Goal: Task Accomplishment & Management: Manage account settings

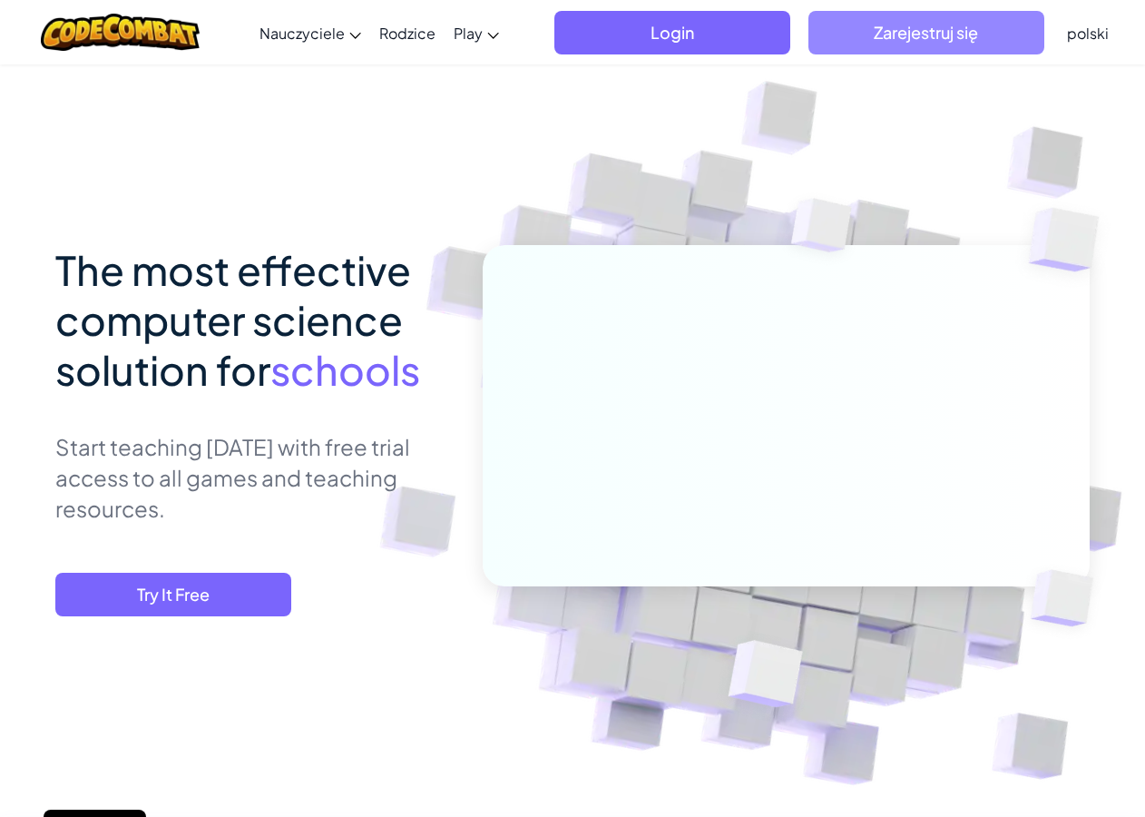
click at [912, 37] on span "Zarejestruj się" at bounding box center [926, 33] width 236 height 44
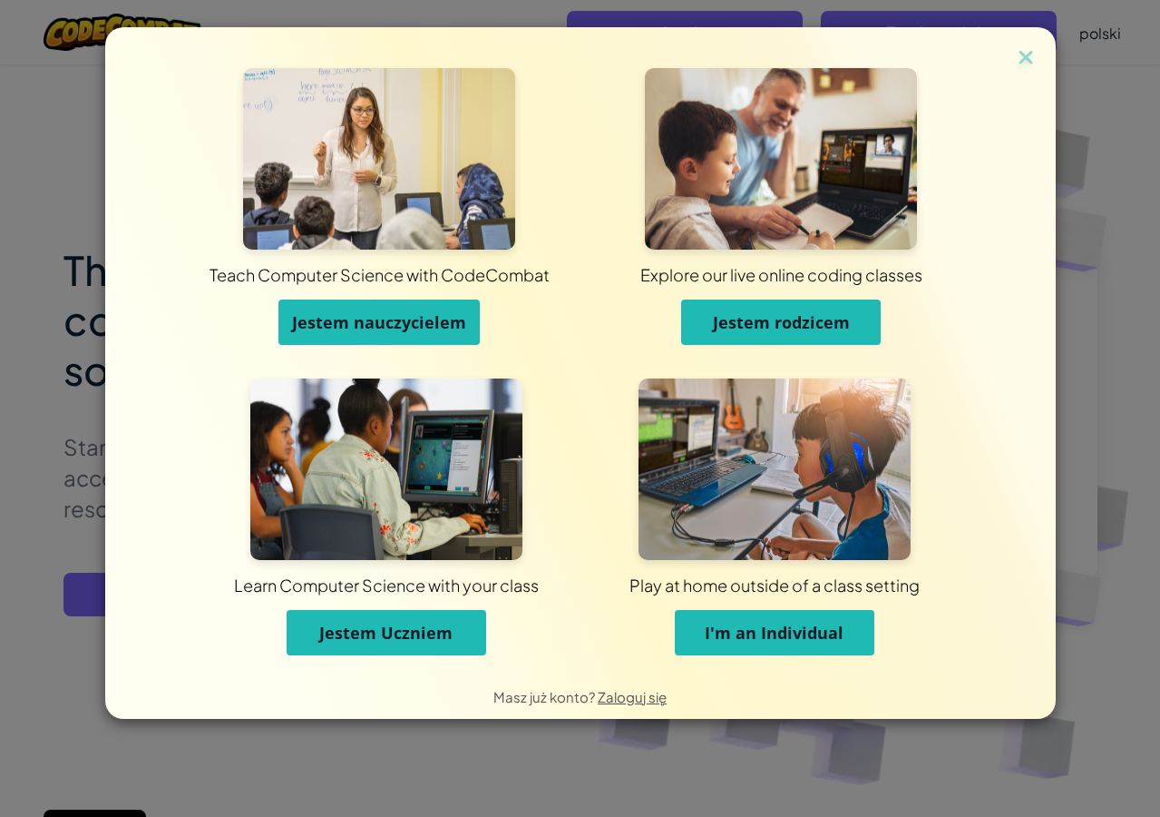
click at [375, 318] on span "Jestem nauczycielem" at bounding box center [379, 322] width 174 height 22
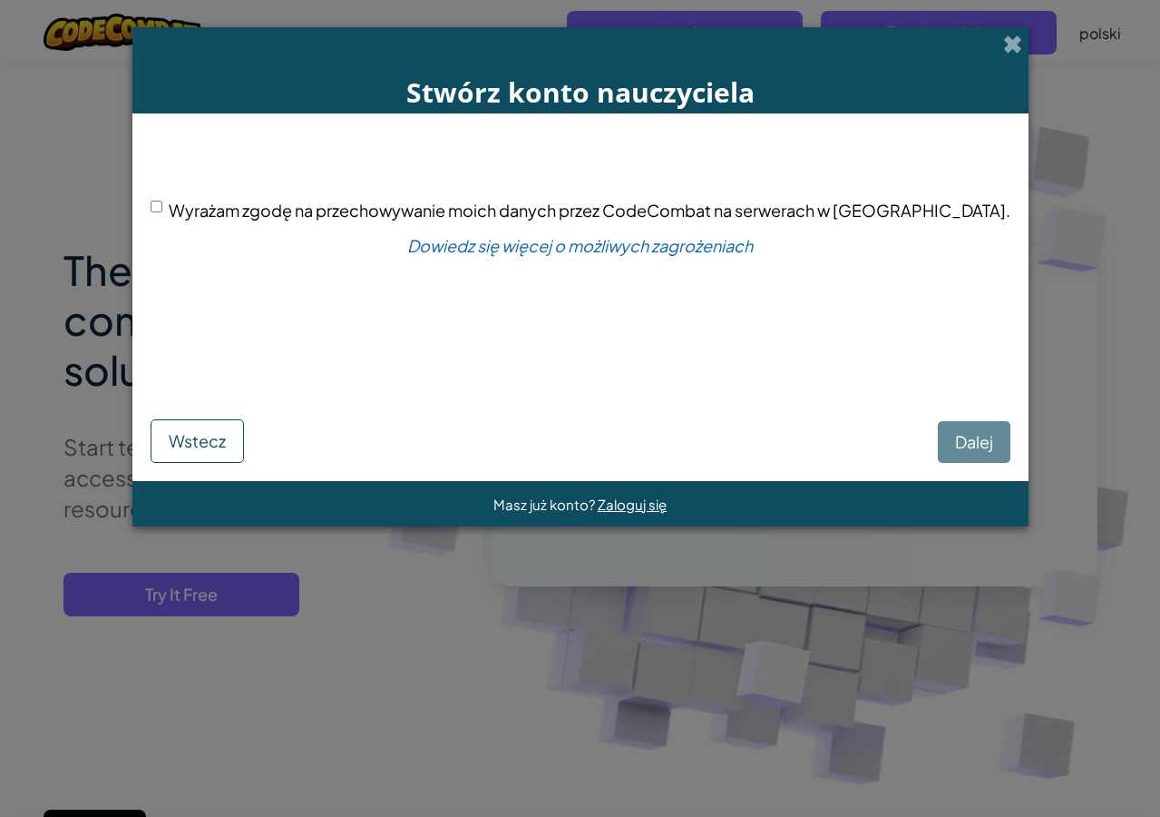
click at [905, 443] on div "[PERSON_NAME]" at bounding box center [581, 422] width 860 height 82
click at [162, 207] on input "Wyrażam zgodę na przechowywanie moich danych przez CodeCombat na serwerach w [G…" at bounding box center [157, 207] width 12 height 12
checkbox input "true"
click at [938, 455] on button "Dalej" at bounding box center [974, 442] width 73 height 42
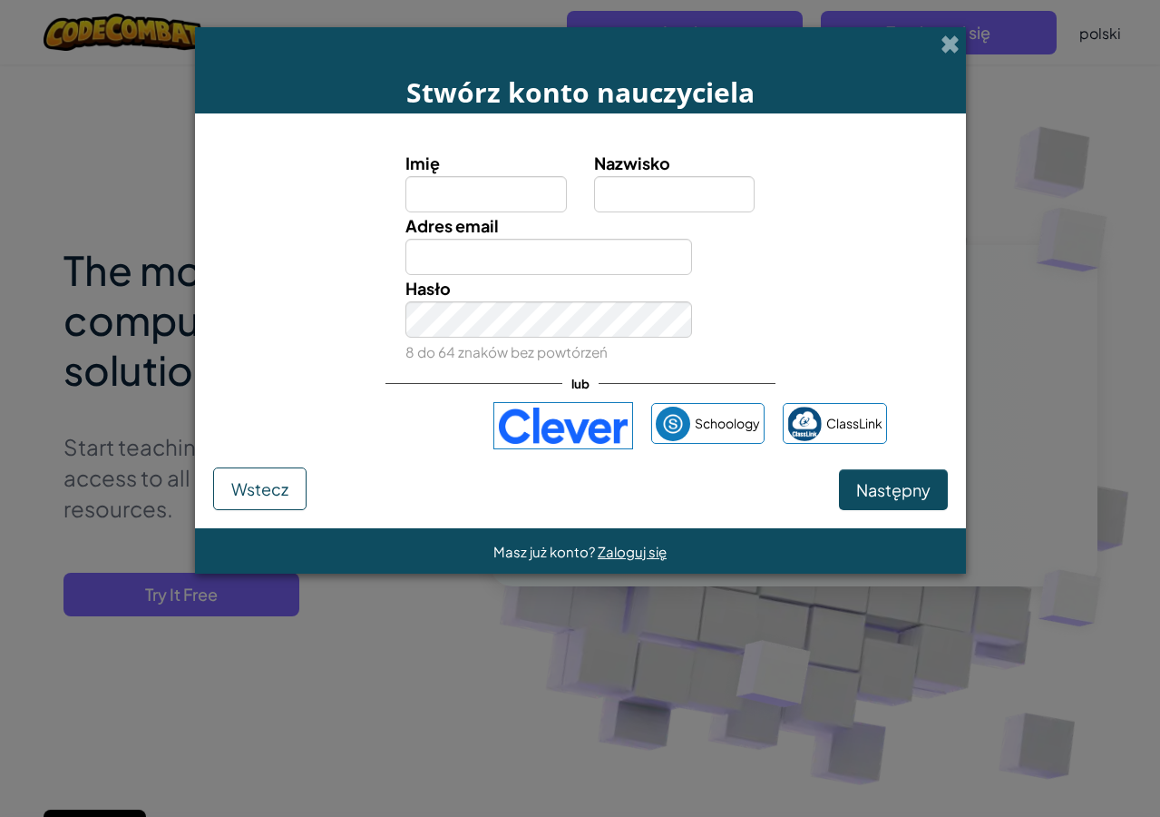
click at [441, 197] on input "Imię" at bounding box center [486, 194] width 161 height 36
type input "[PERSON_NAME]"
click at [639, 195] on input "Nazwisko" at bounding box center [674, 194] width 161 height 36
type input "Zęgota"
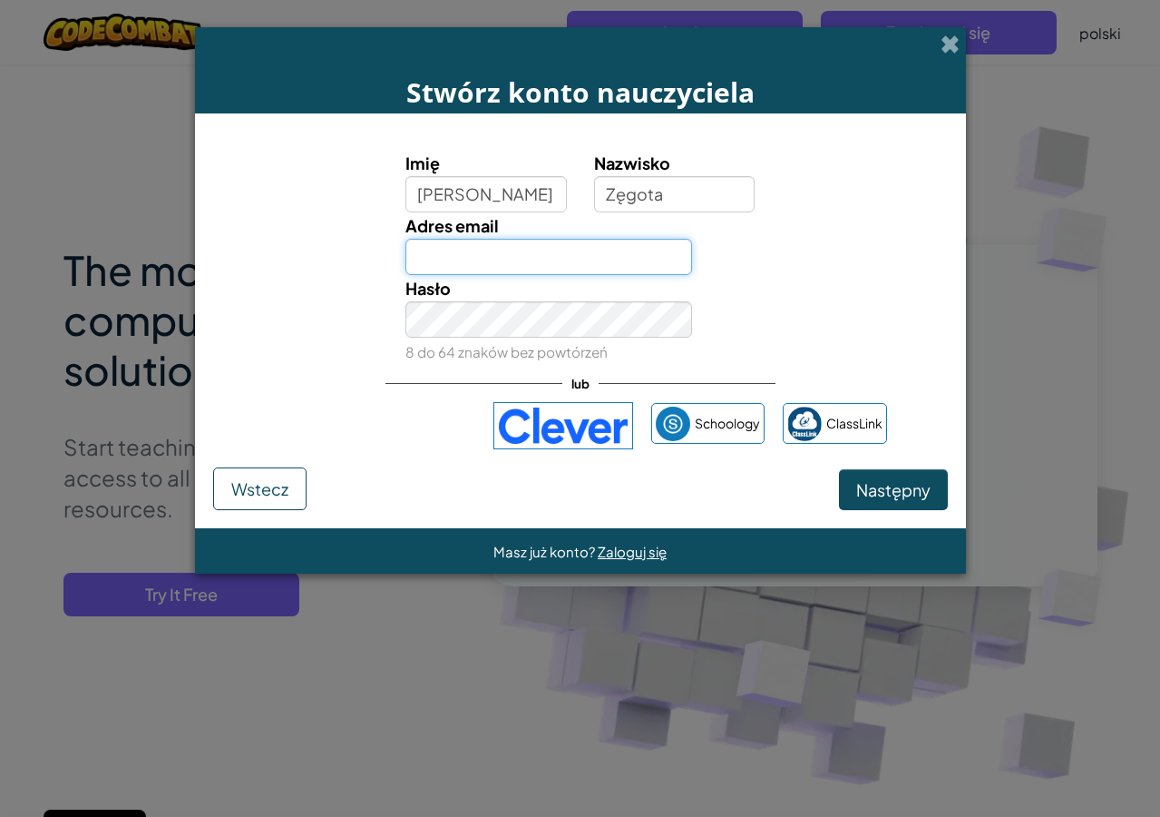
click at [447, 257] on input "Adres email" at bounding box center [549, 257] width 287 height 36
type input "[EMAIL_ADDRESS][DOMAIN_NAME]"
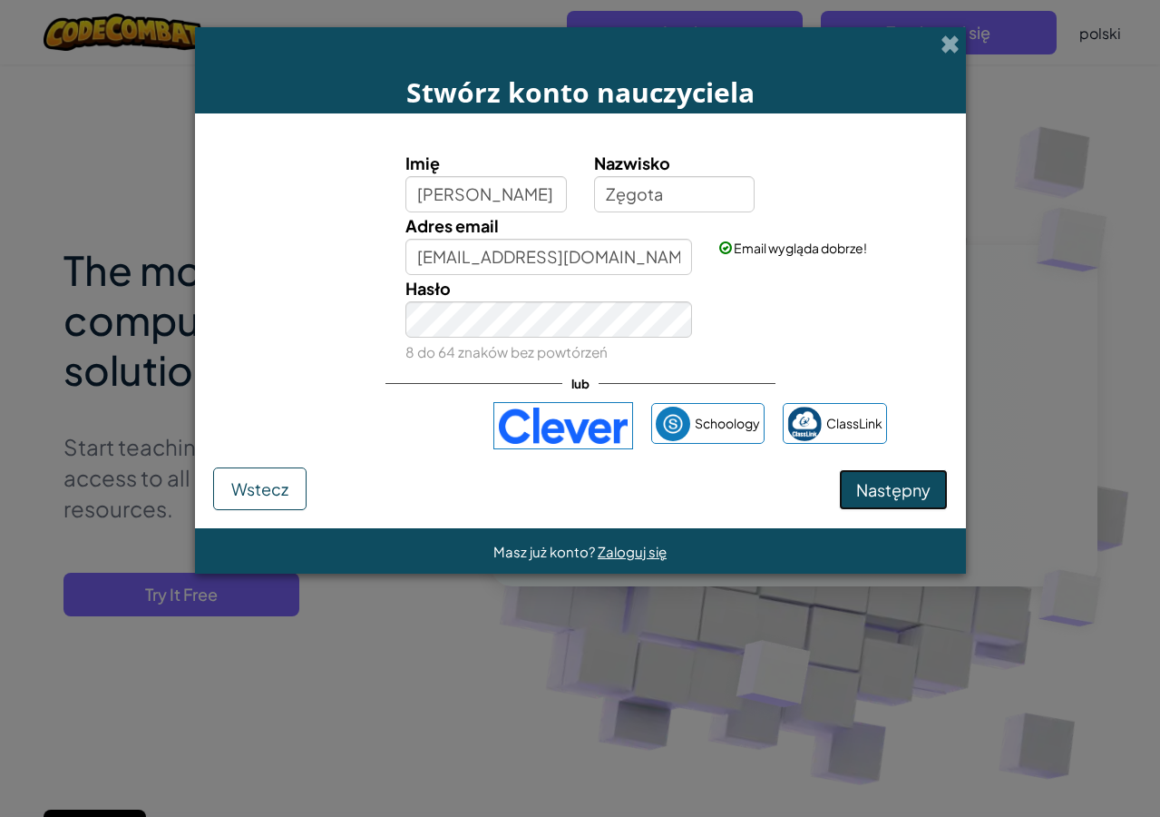
click at [886, 489] on span "Następny" at bounding box center [893, 489] width 74 height 21
select select "[GEOGRAPHIC_DATA]"
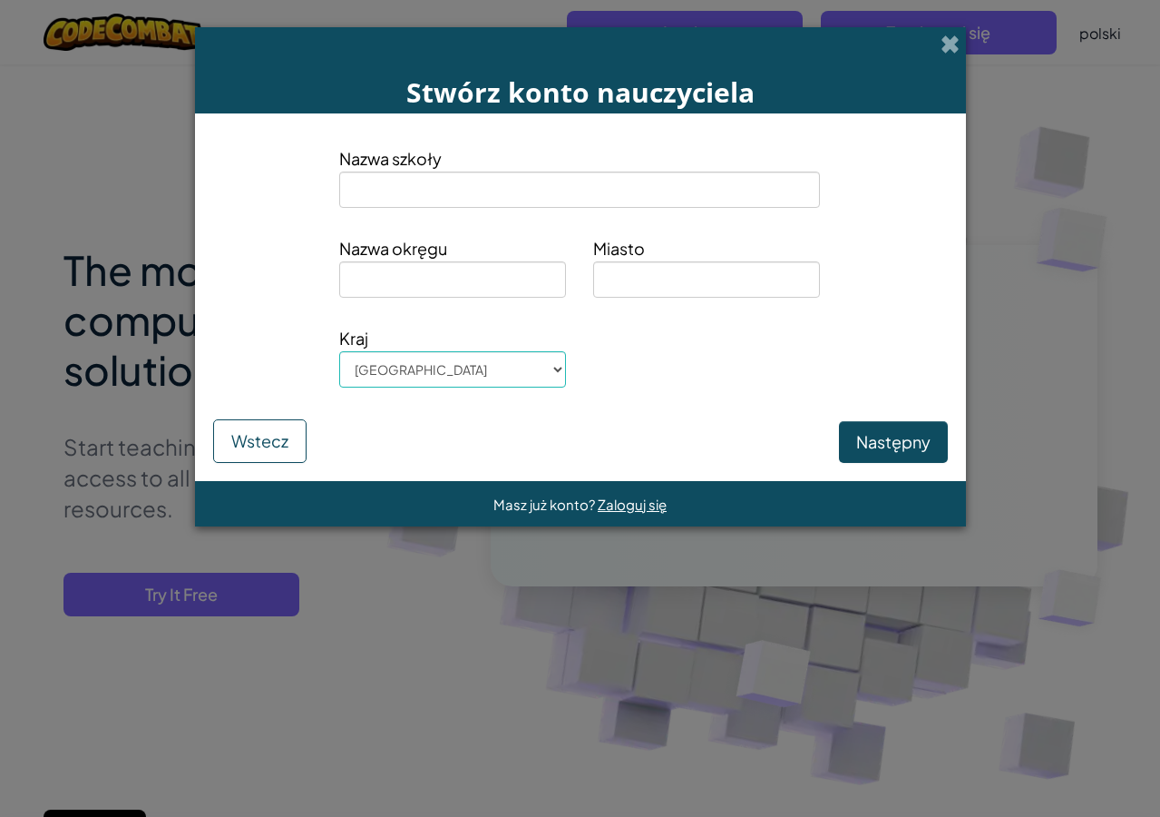
click at [403, 192] on input at bounding box center [579, 189] width 481 height 36
type input "ZSZ 1 w [GEOGRAPHIC_DATA]"
click at [623, 277] on input at bounding box center [706, 279] width 227 height 36
type input "Ostrołęka"
click at [376, 276] on input at bounding box center [452, 279] width 227 height 36
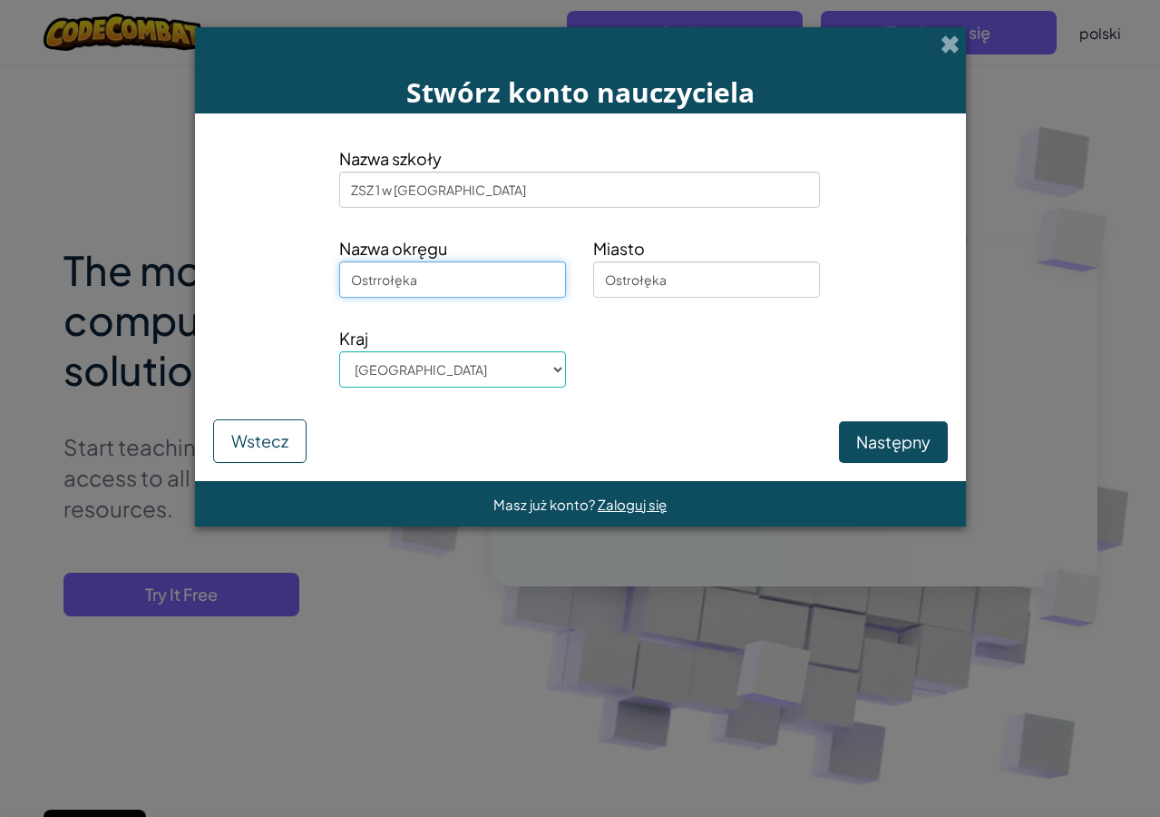
type input "Ostrrołęka"
click at [869, 431] on button "Następny" at bounding box center [893, 442] width 109 height 42
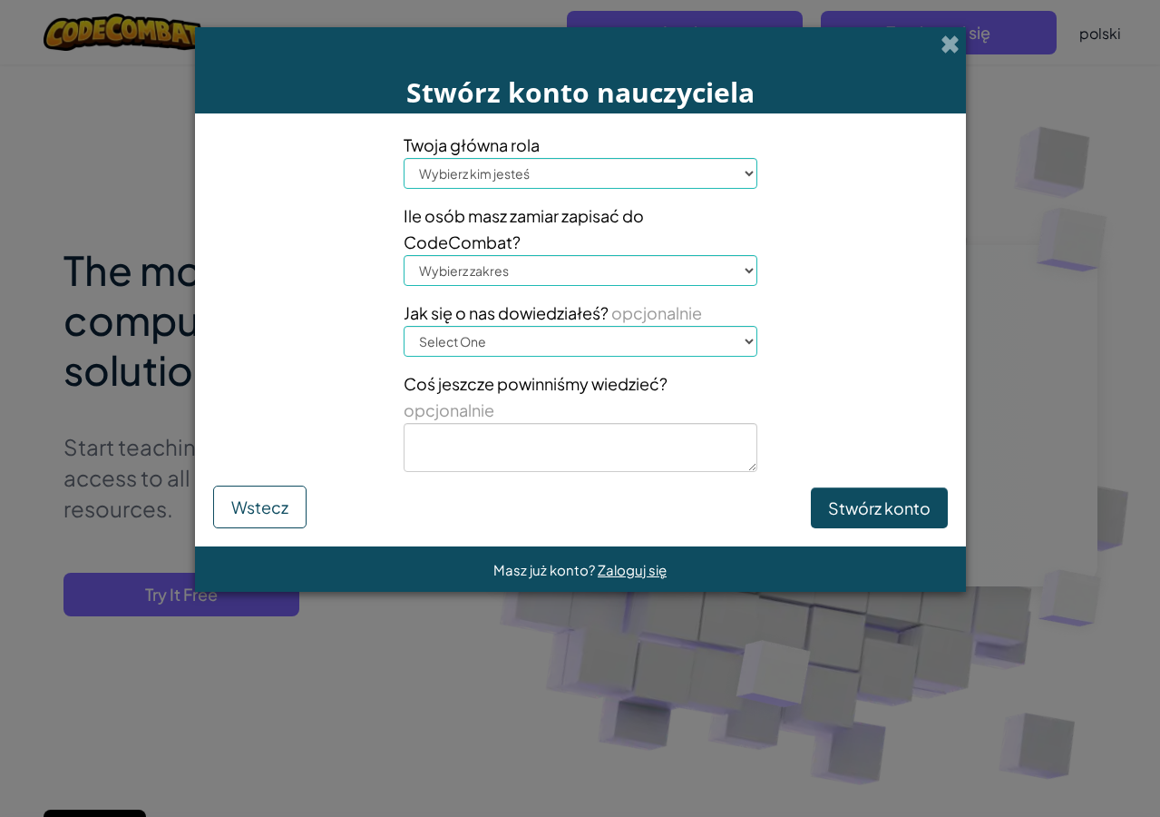
click at [549, 164] on select "Wybierz kim jesteś Dyrektor [PERSON_NAME] technologii Nauczyciel Specjalista od…" at bounding box center [581, 173] width 354 height 31
select select "Teacher"
click at [404, 158] on select "Wybierz kim jesteś Dyrektor [PERSON_NAME] technologii Nauczyciel Specjalista od…" at bounding box center [581, 173] width 354 height 31
click at [520, 264] on select "Wybierz zakres 1-10 11-50 [PHONE_NUMBER] [PHONE_NUMBER] 1000+" at bounding box center [581, 270] width 354 height 31
click at [404, 255] on select "Wybierz zakres 1-10 11-50 [PHONE_NUMBER] [PHONE_NUMBER] 1000+" at bounding box center [581, 270] width 354 height 31
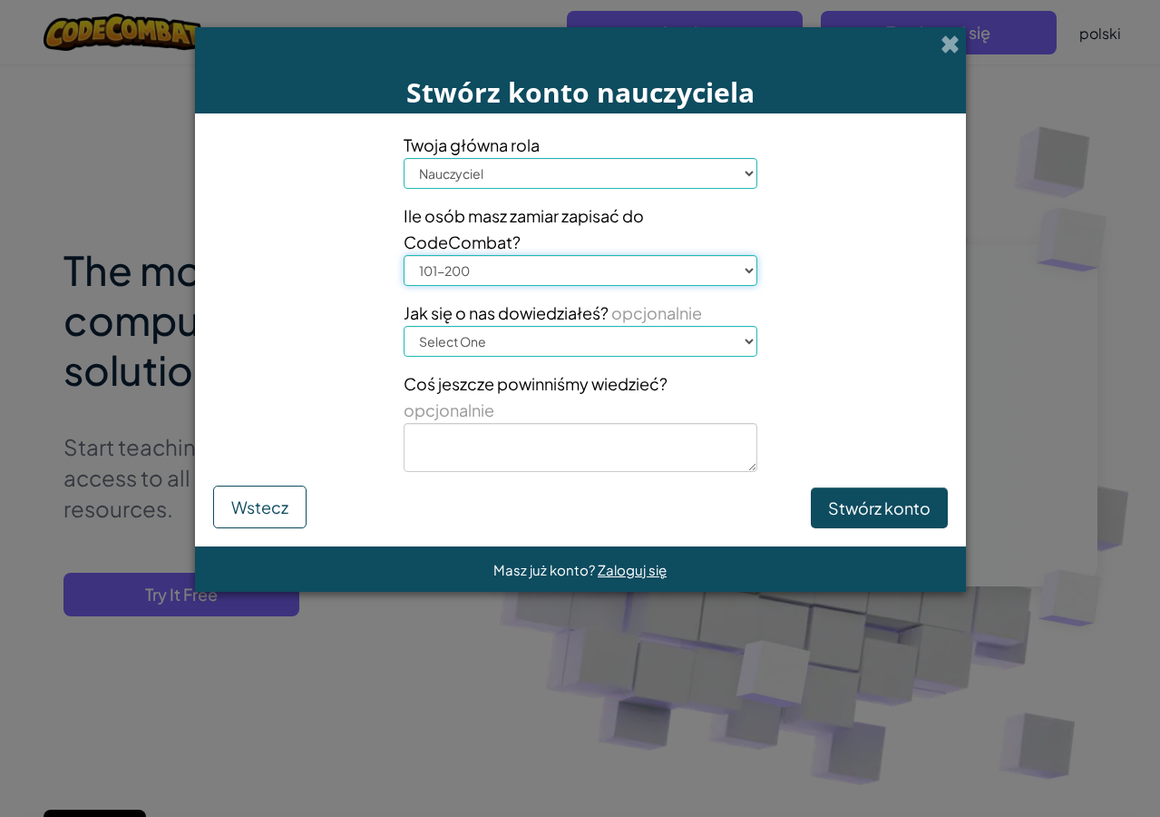
click at [531, 269] on select "Wybierz zakres 1-10 11-50 [PHONE_NUMBER] [PHONE_NUMBER] 1000+" at bounding box center [581, 270] width 354 height 31
select select "51-100"
click at [404, 255] on select "Wybierz zakres 1-10 11-50 [PHONE_NUMBER] [PHONE_NUMBER] 1000+" at bounding box center [581, 270] width 354 height 31
click at [488, 344] on select "Select One Conference (e.g. ISTE) [DOMAIN_NAME][URL] of Code A teacher An admin…" at bounding box center [581, 341] width 354 height 31
select select "A teacher"
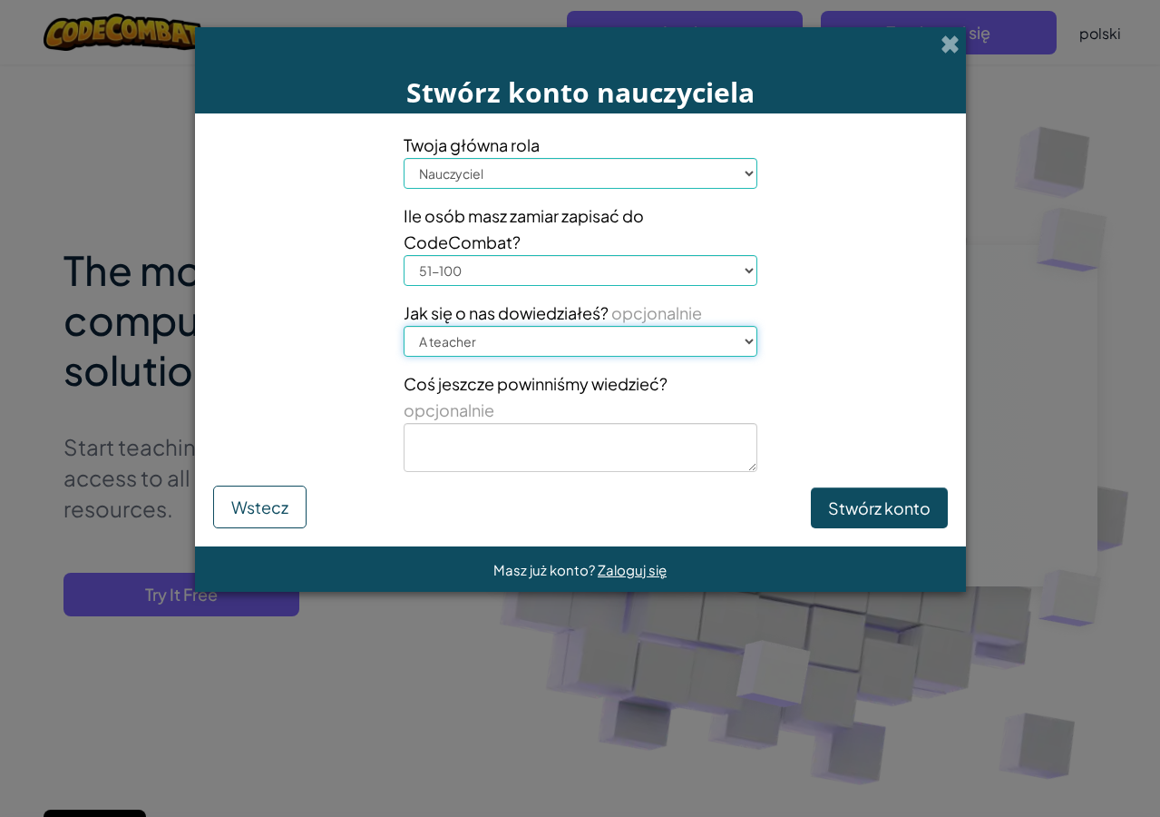
click at [404, 326] on select "Select One Conference (e.g. ISTE) [DOMAIN_NAME][URL] of Code A teacher An admin…" at bounding box center [581, 341] width 354 height 31
click at [871, 514] on button "Stwórz konto" at bounding box center [879, 508] width 137 height 42
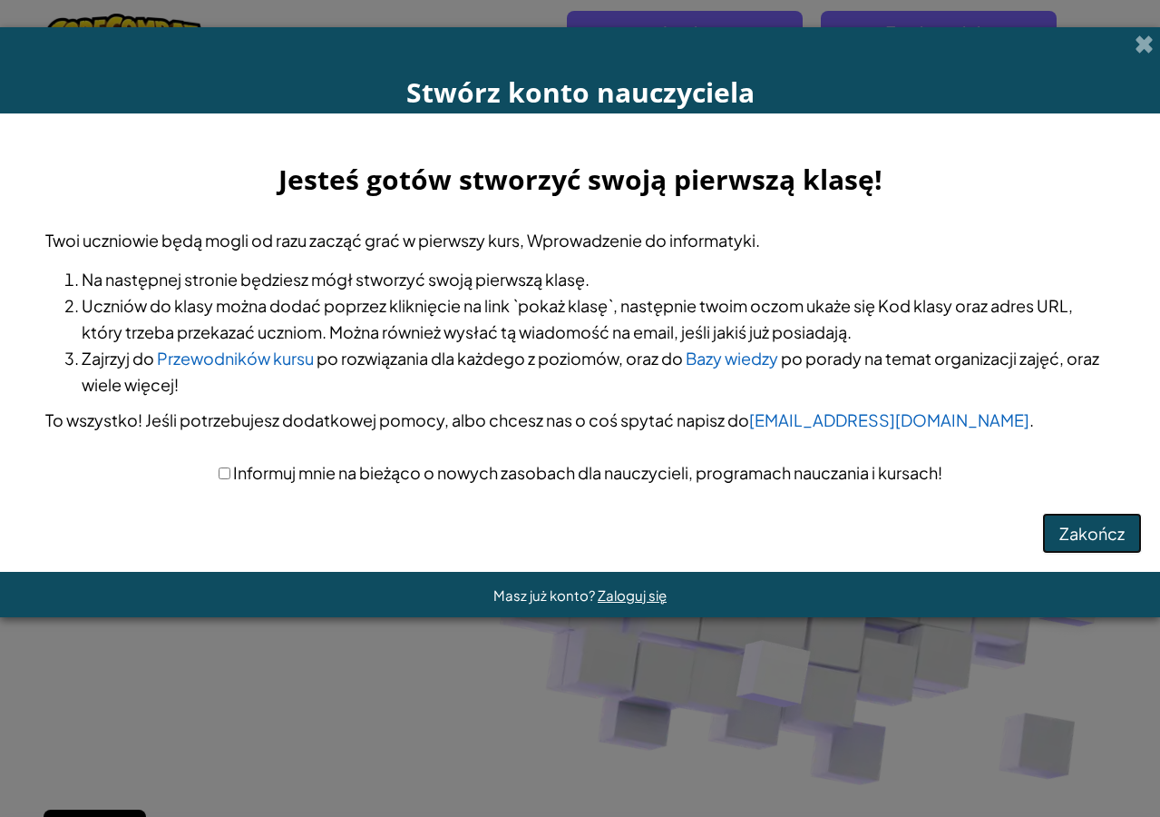
click at [1082, 530] on button "Zakończ" at bounding box center [1092, 534] width 100 height 42
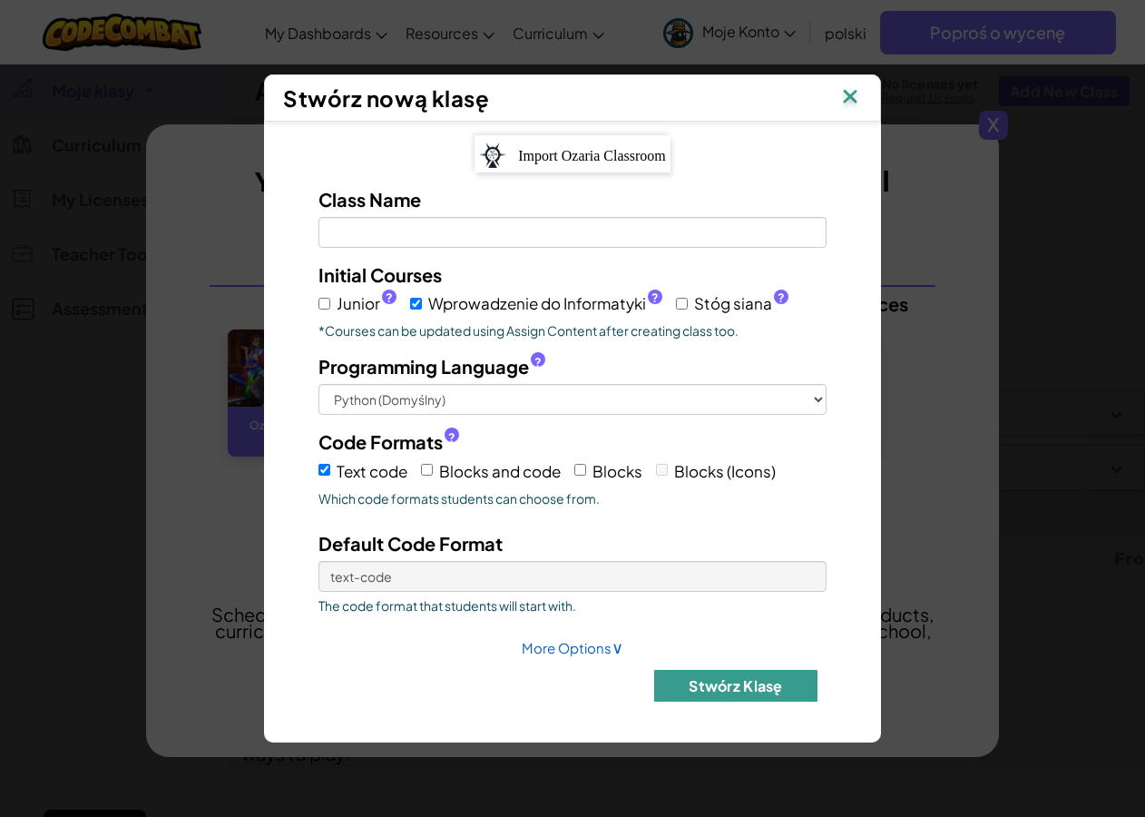
click at [733, 682] on button "Stwórz klasę" at bounding box center [735, 686] width 163 height 32
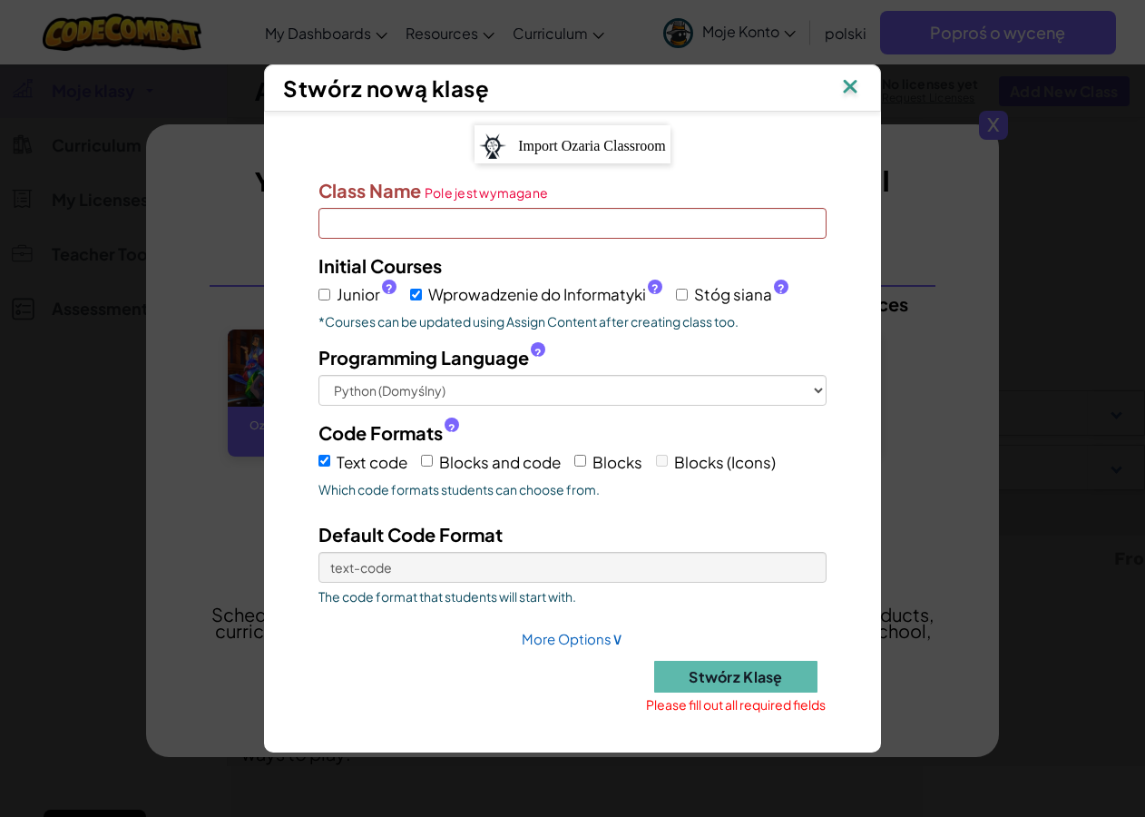
click at [398, 216] on input "Class Name Pole jest wymagane" at bounding box center [572, 223] width 508 height 31
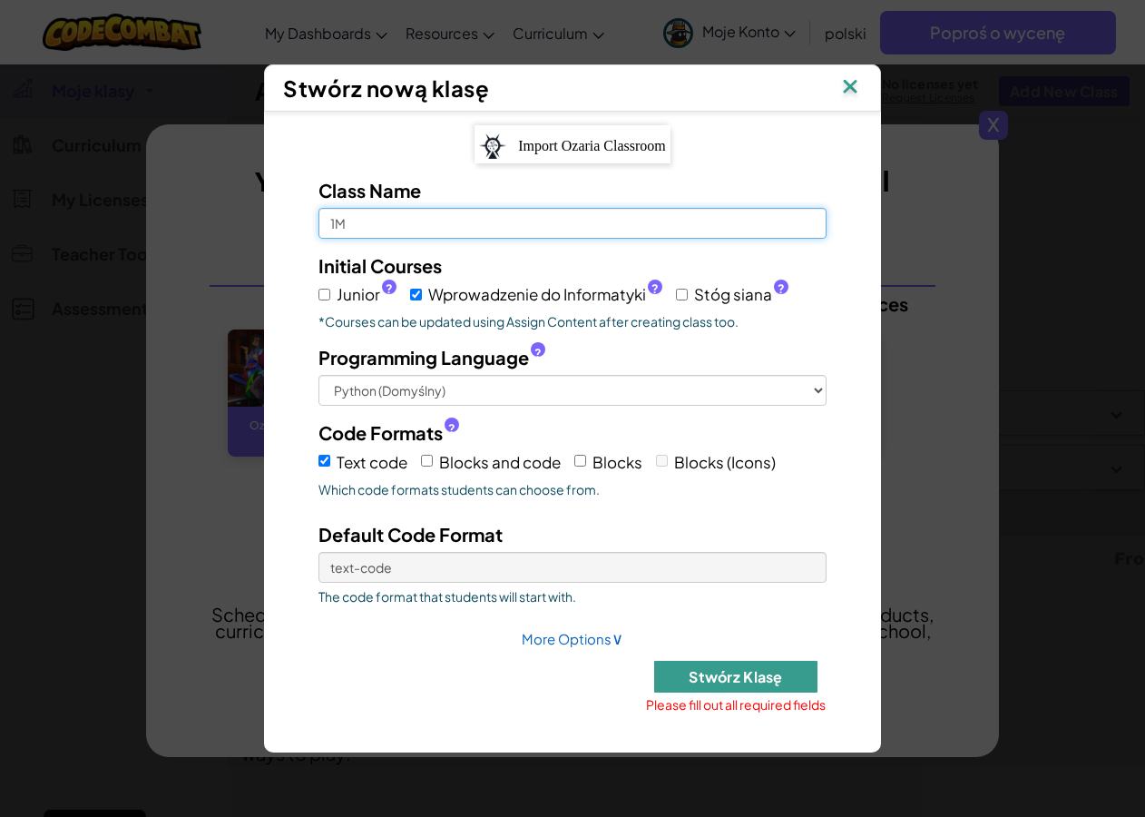
type input "1M"
click at [733, 675] on button "Stwórz klasę" at bounding box center [735, 676] width 163 height 32
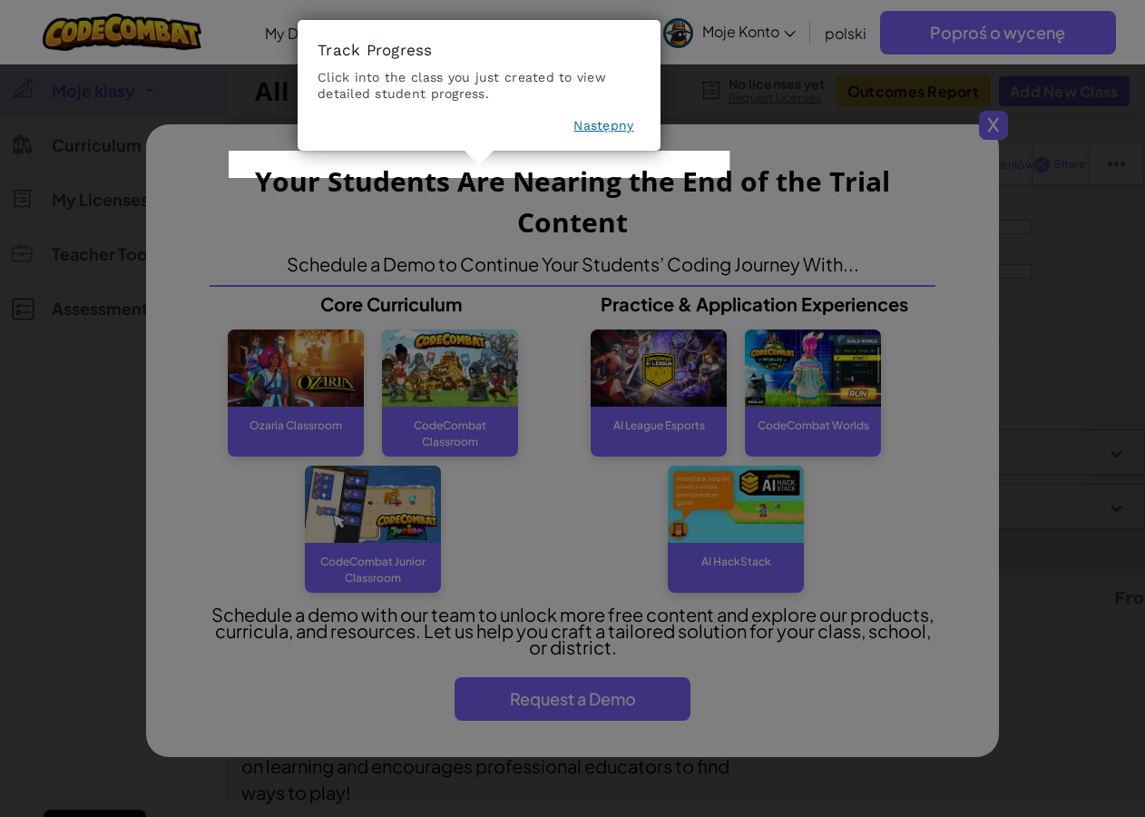
click at [602, 135] on footer "Następny" at bounding box center [479, 128] width 323 height 25
click at [602, 119] on button "Następny" at bounding box center [603, 125] width 60 height 18
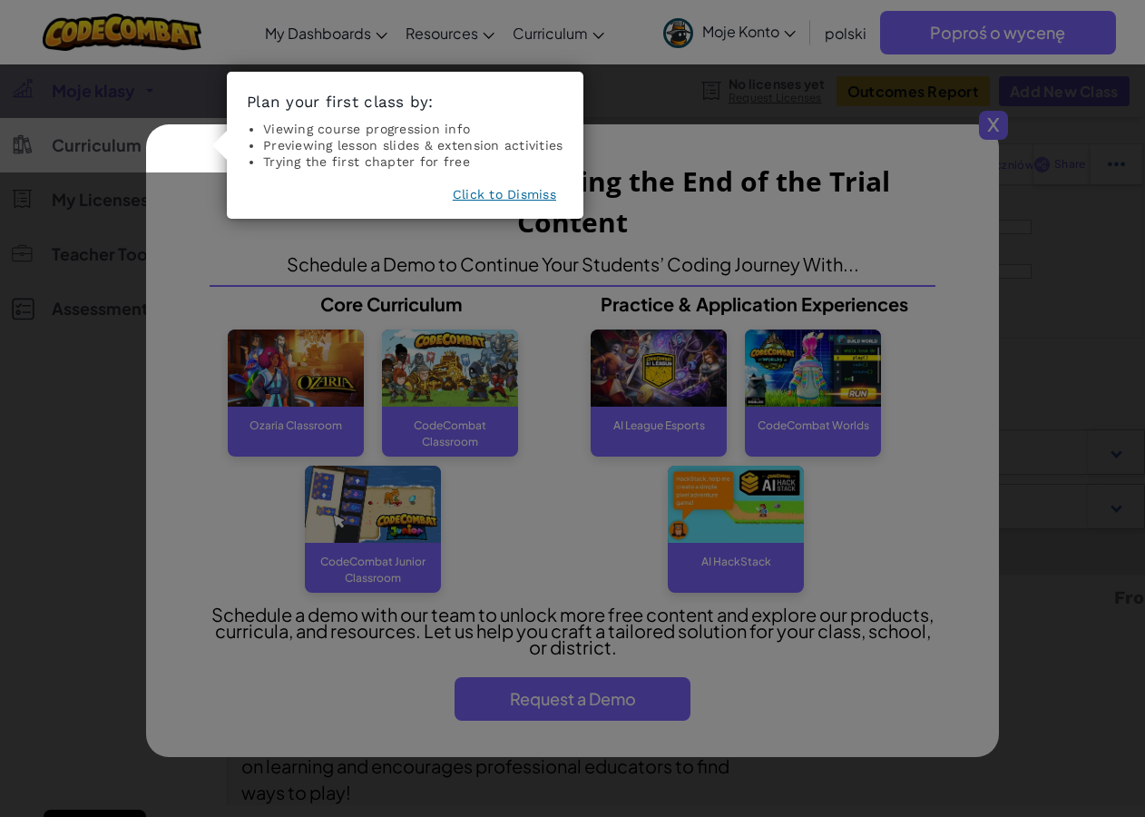
click at [536, 195] on button "Click to Dismiss" at bounding box center [504, 194] width 103 height 18
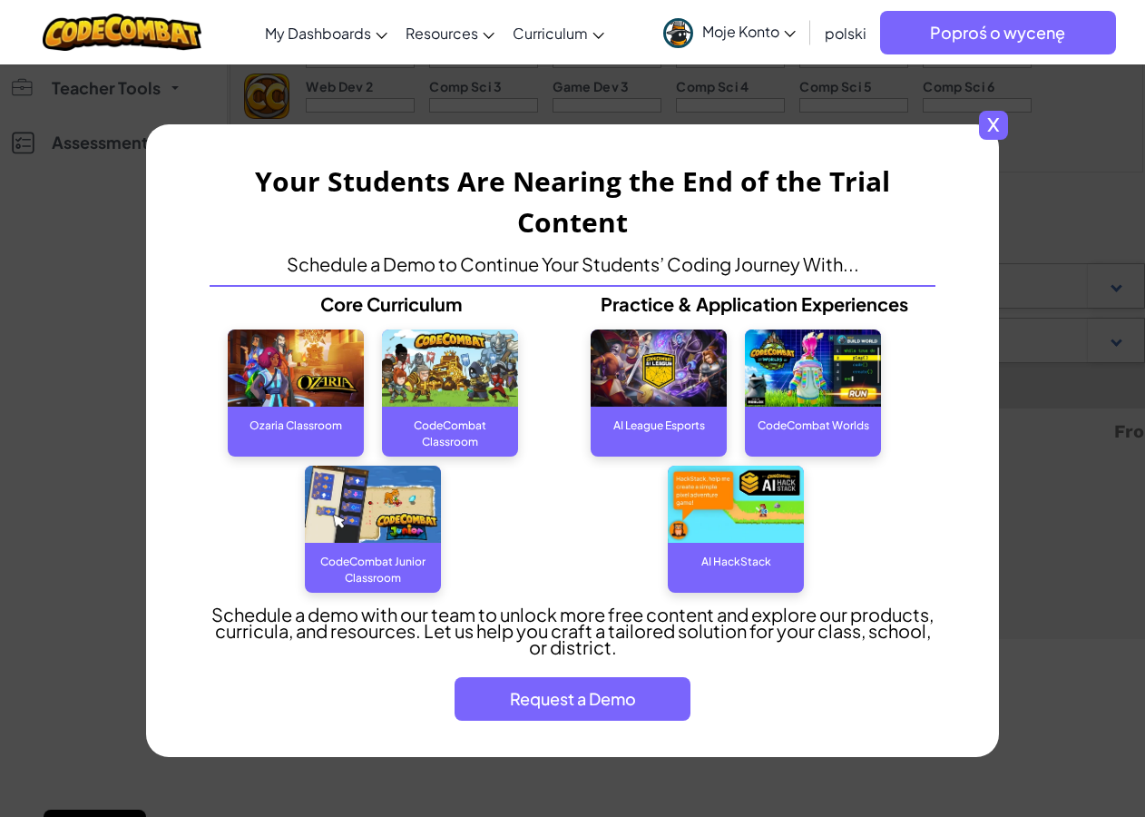
scroll to position [181, 0]
drag, startPoint x: 993, startPoint y: 122, endPoint x: 987, endPoint y: 132, distance: 12.6
click at [993, 123] on span "x" at bounding box center [993, 125] width 29 height 29
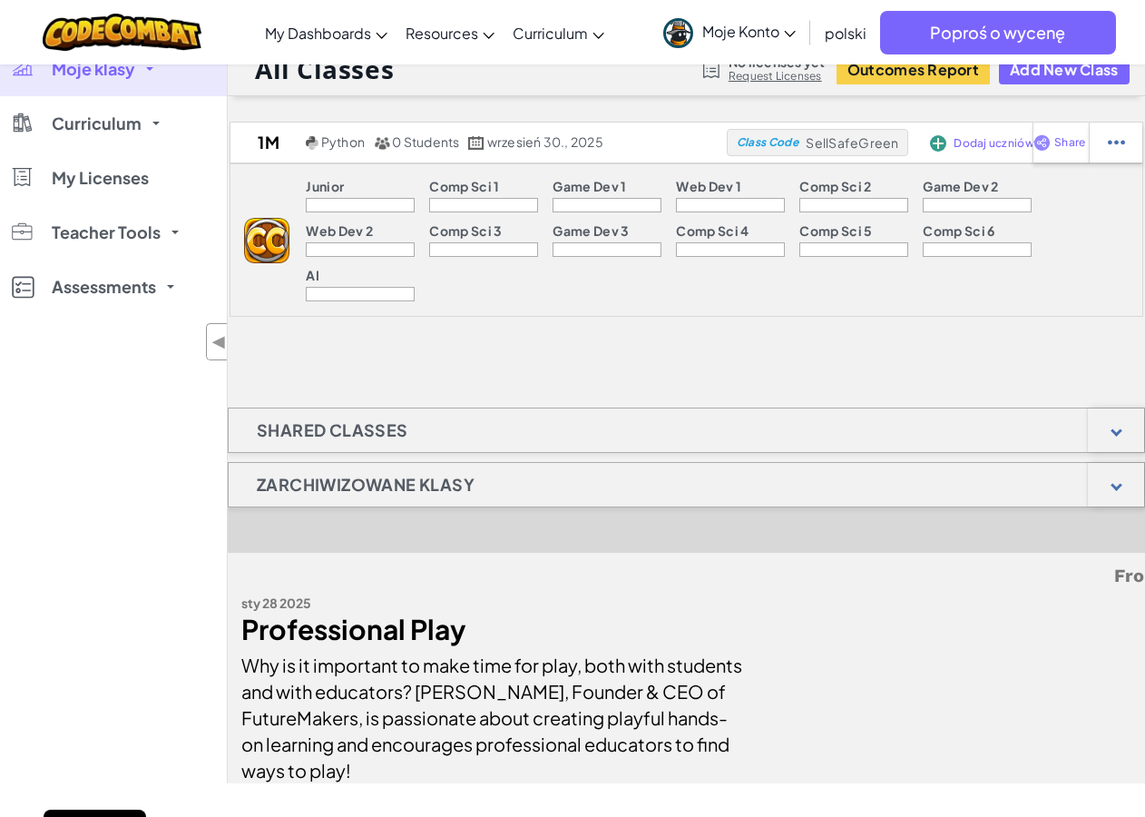
scroll to position [0, 0]
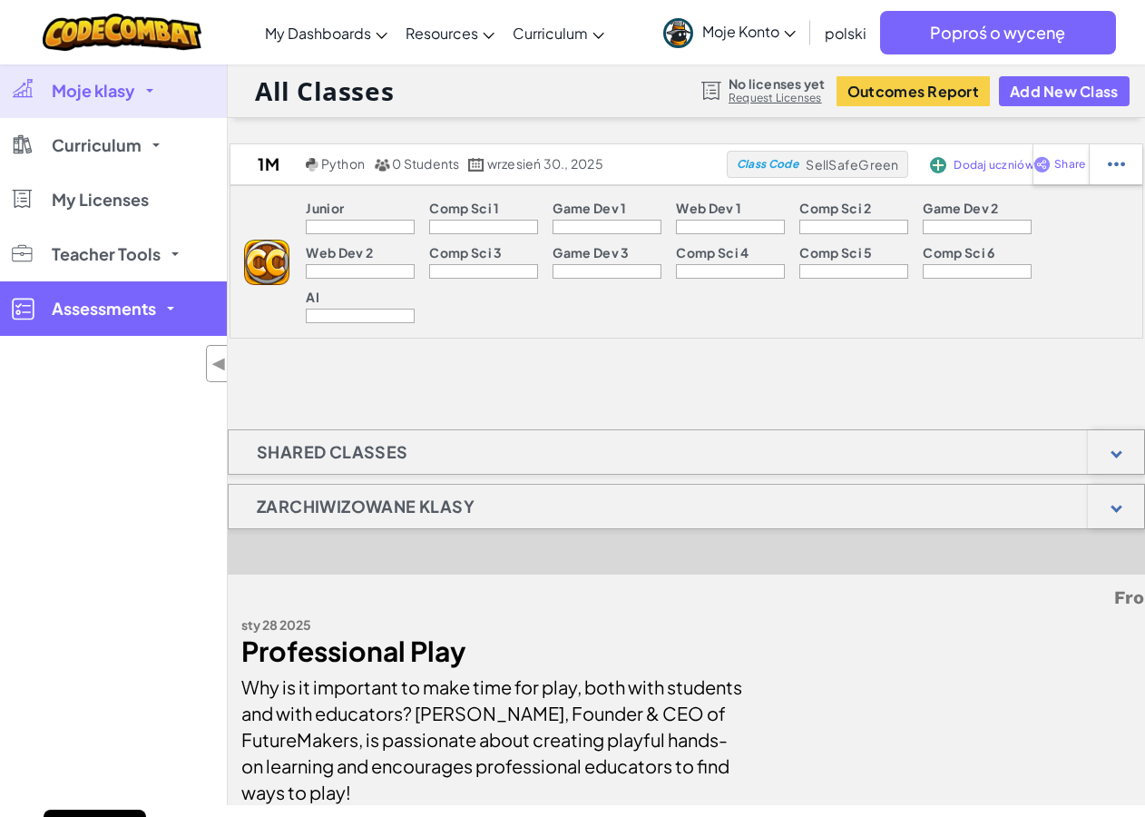
click at [160, 312] on link "Assessments" at bounding box center [113, 308] width 227 height 54
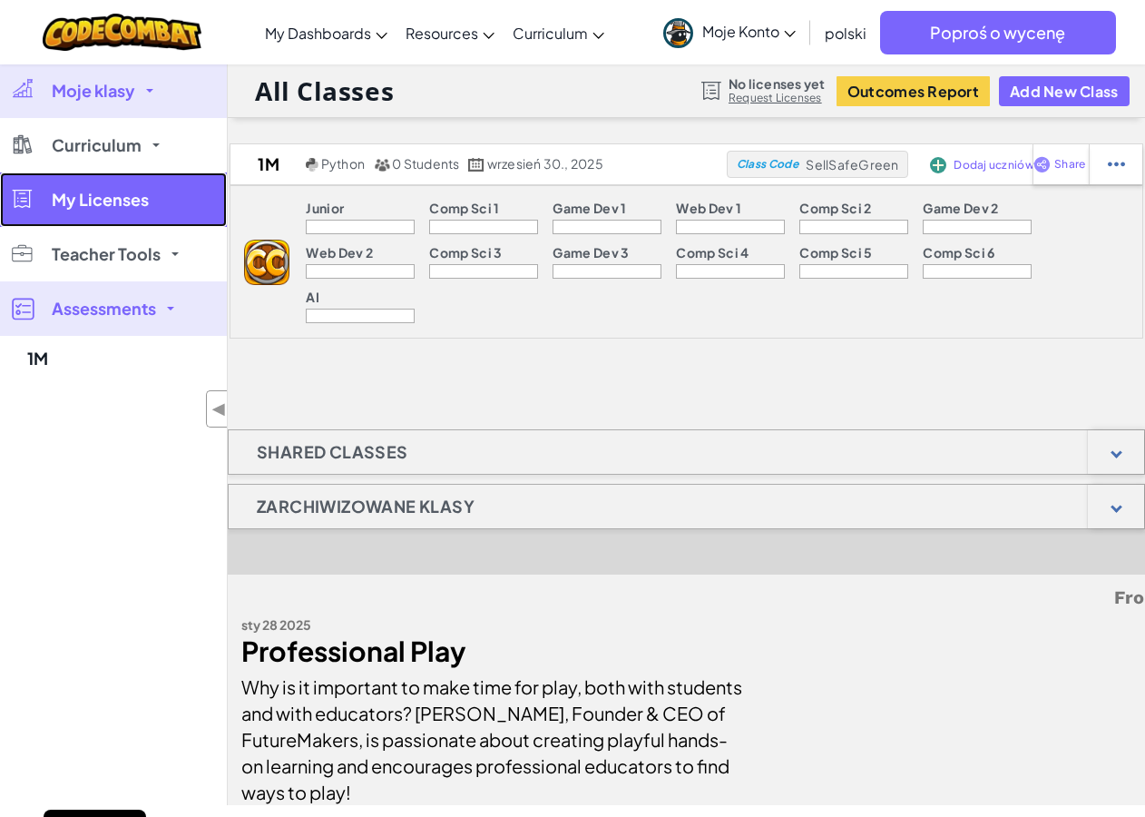
click at [172, 197] on link "My Licenses" at bounding box center [113, 199] width 227 height 54
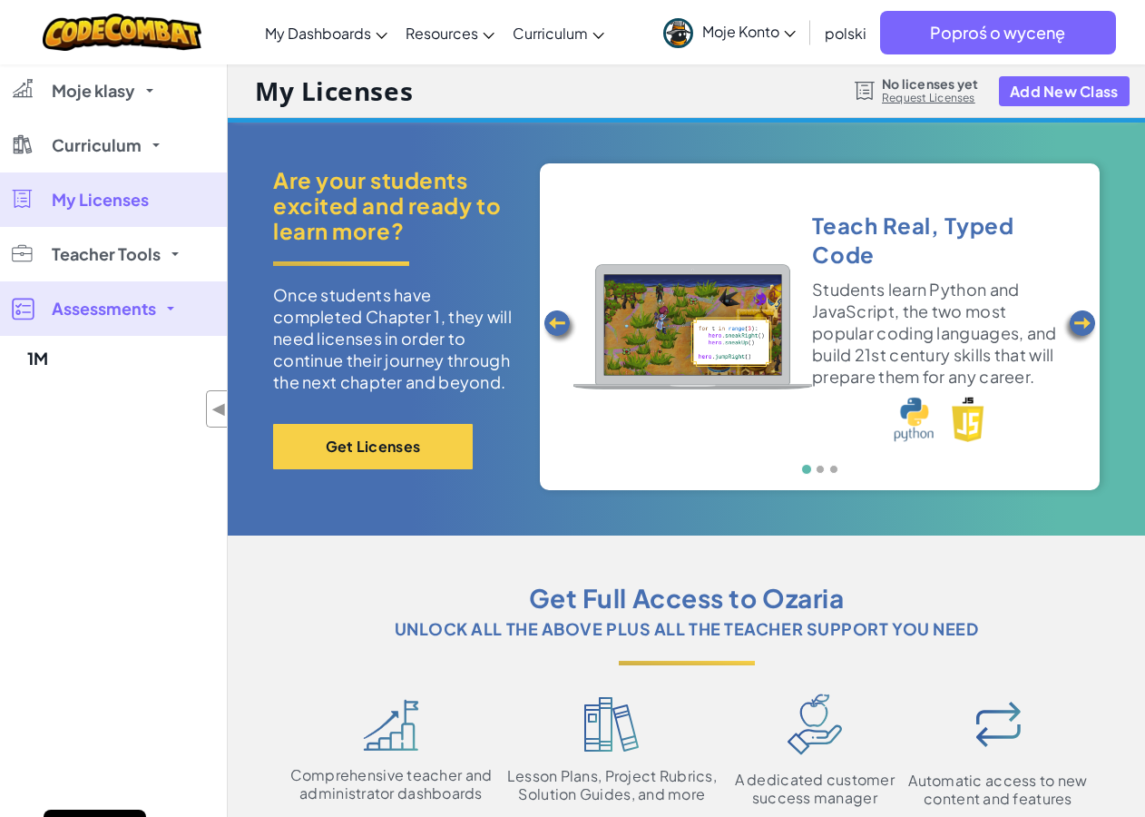
click at [141, 150] on link "Curriculum" at bounding box center [113, 145] width 227 height 54
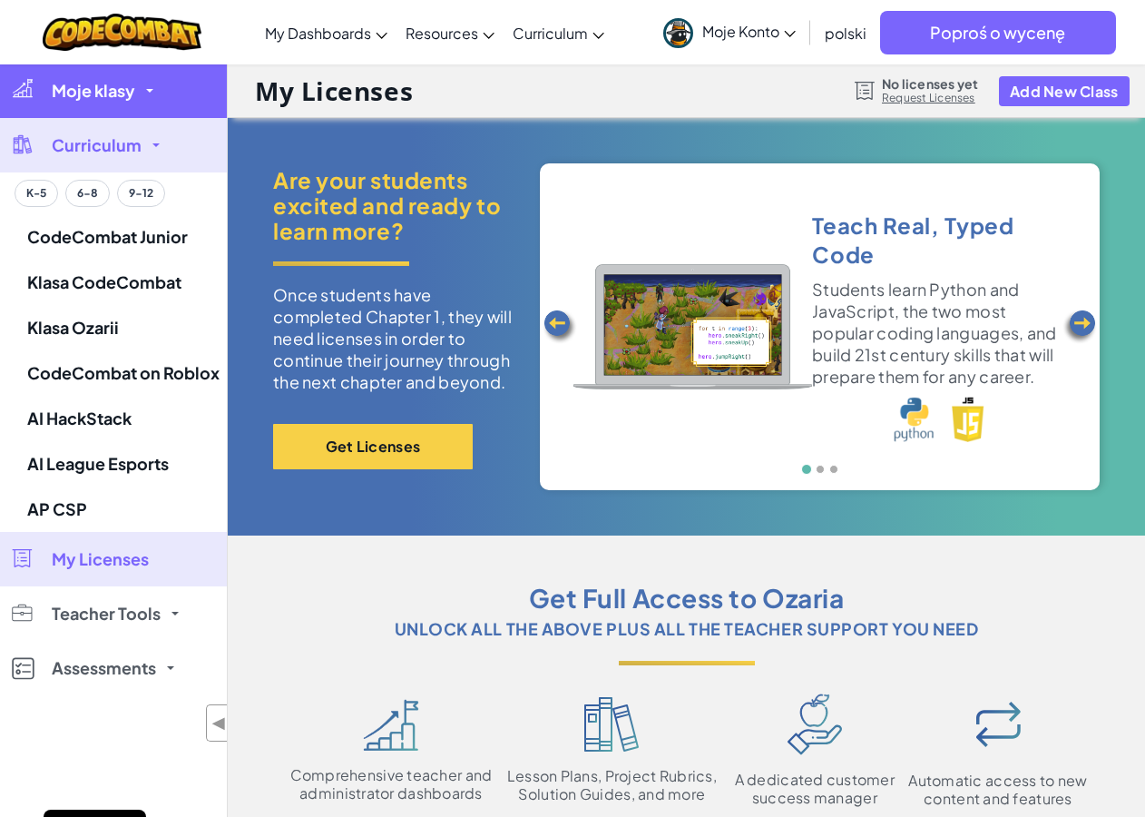
click at [142, 105] on link "Moje klasy" at bounding box center [113, 91] width 227 height 54
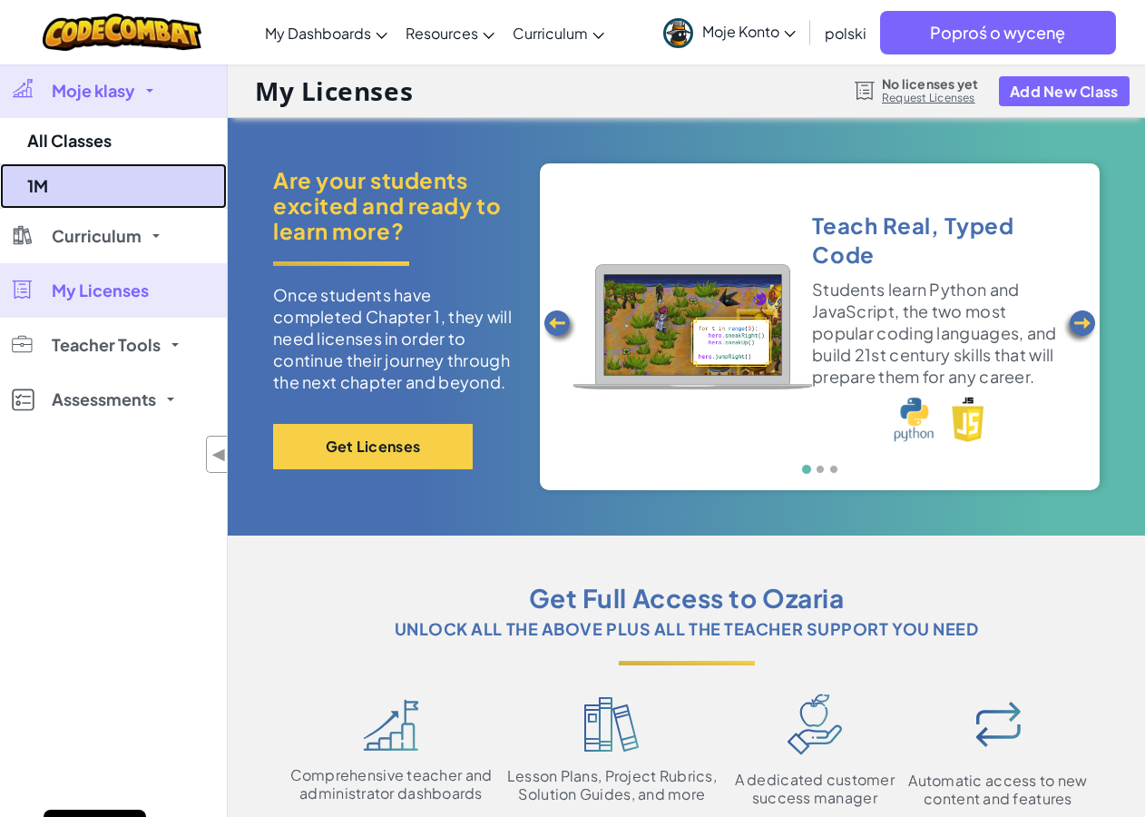
click at [76, 184] on link "1M" at bounding box center [113, 185] width 227 height 45
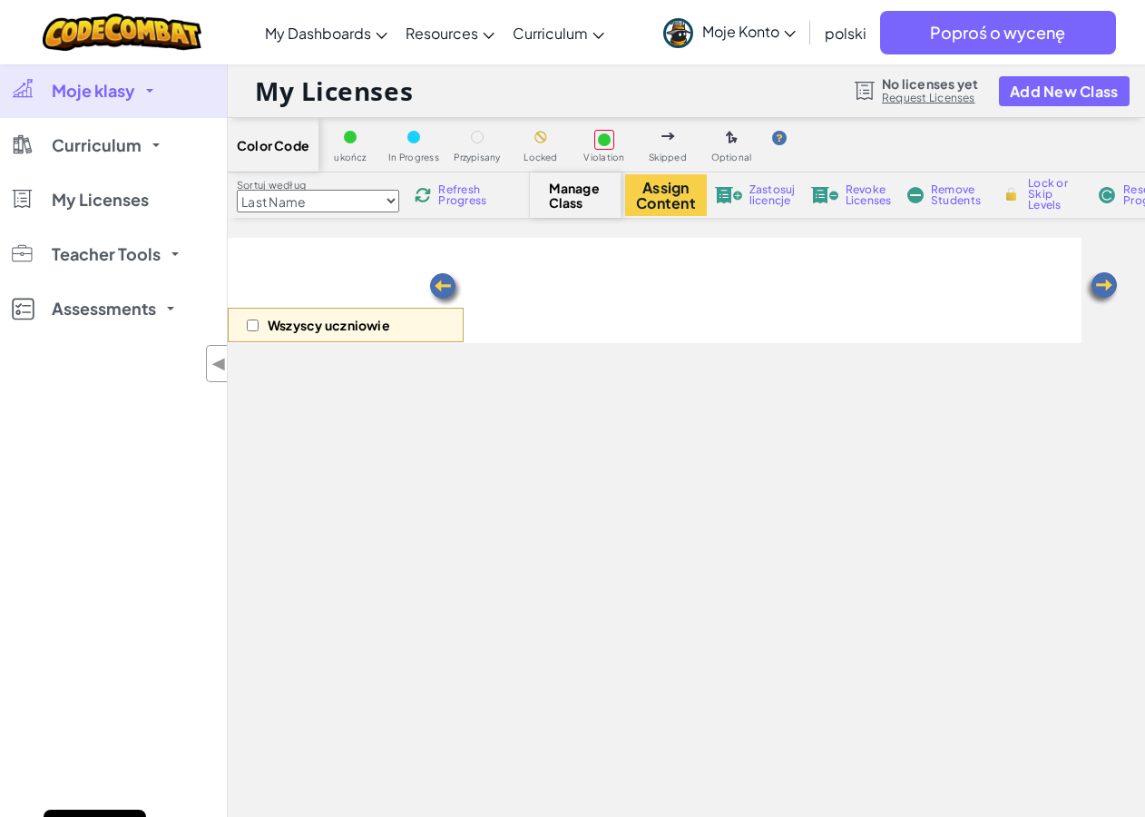
select select "560f1a9f22961295f9427742"
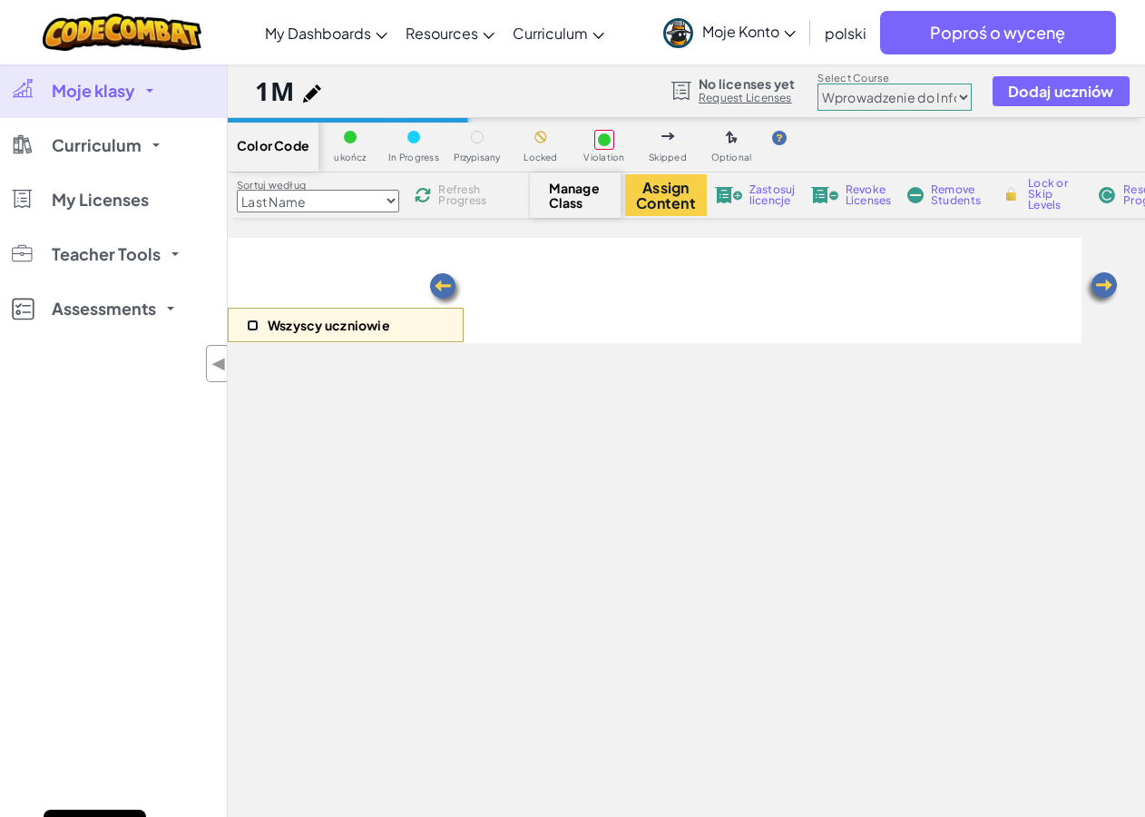
click at [252, 328] on input "checkbox" at bounding box center [253, 325] width 12 height 12
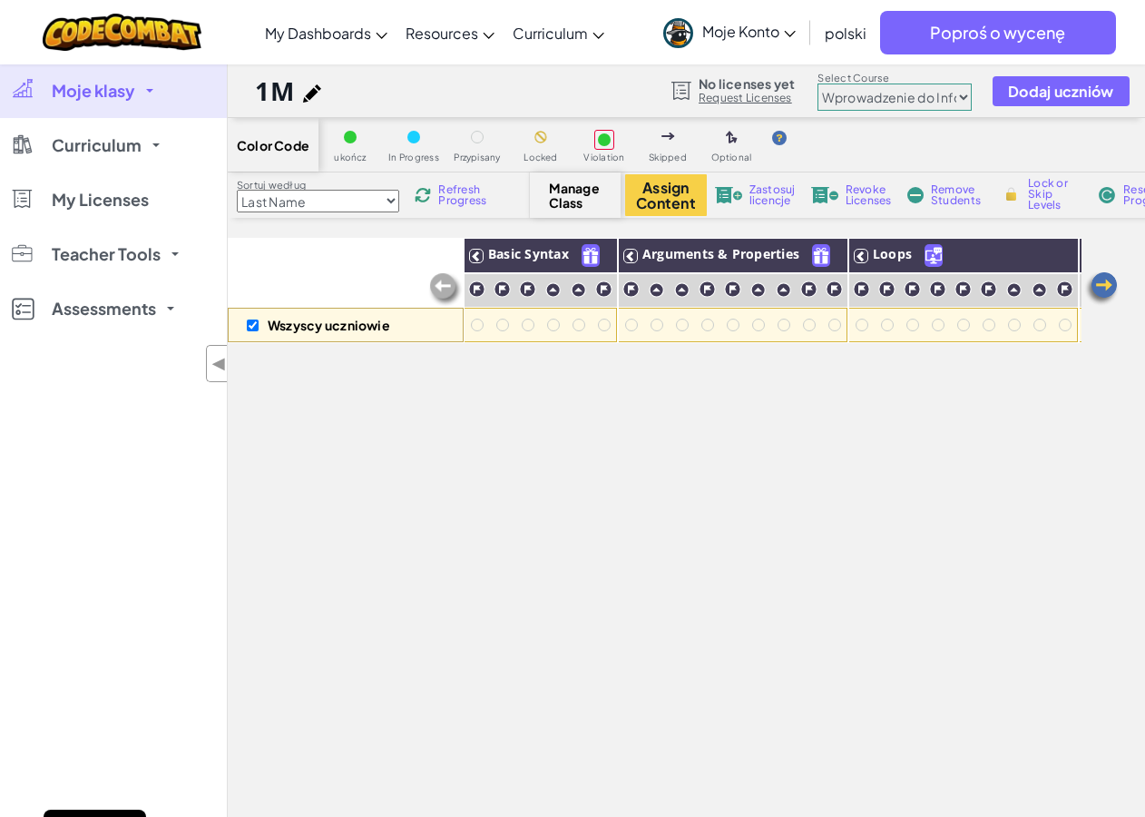
click at [263, 326] on div "Wszyscy uczniowie" at bounding box center [346, 325] width 236 height 34
click at [251, 326] on input "checkbox" at bounding box center [253, 325] width 12 height 12
checkbox input "false"
click at [362, 331] on p "Wszyscy uczniowie" at bounding box center [329, 325] width 122 height 15
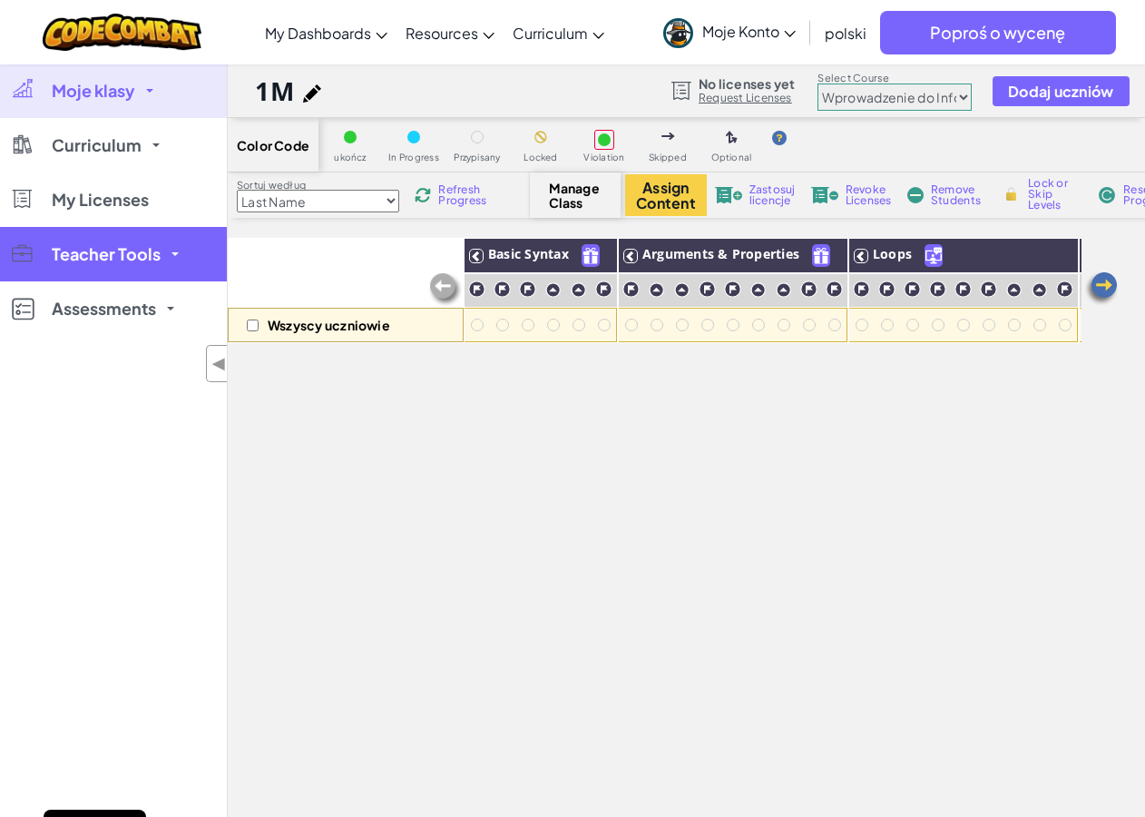
click at [162, 251] on link "Teacher Tools" at bounding box center [113, 254] width 227 height 54
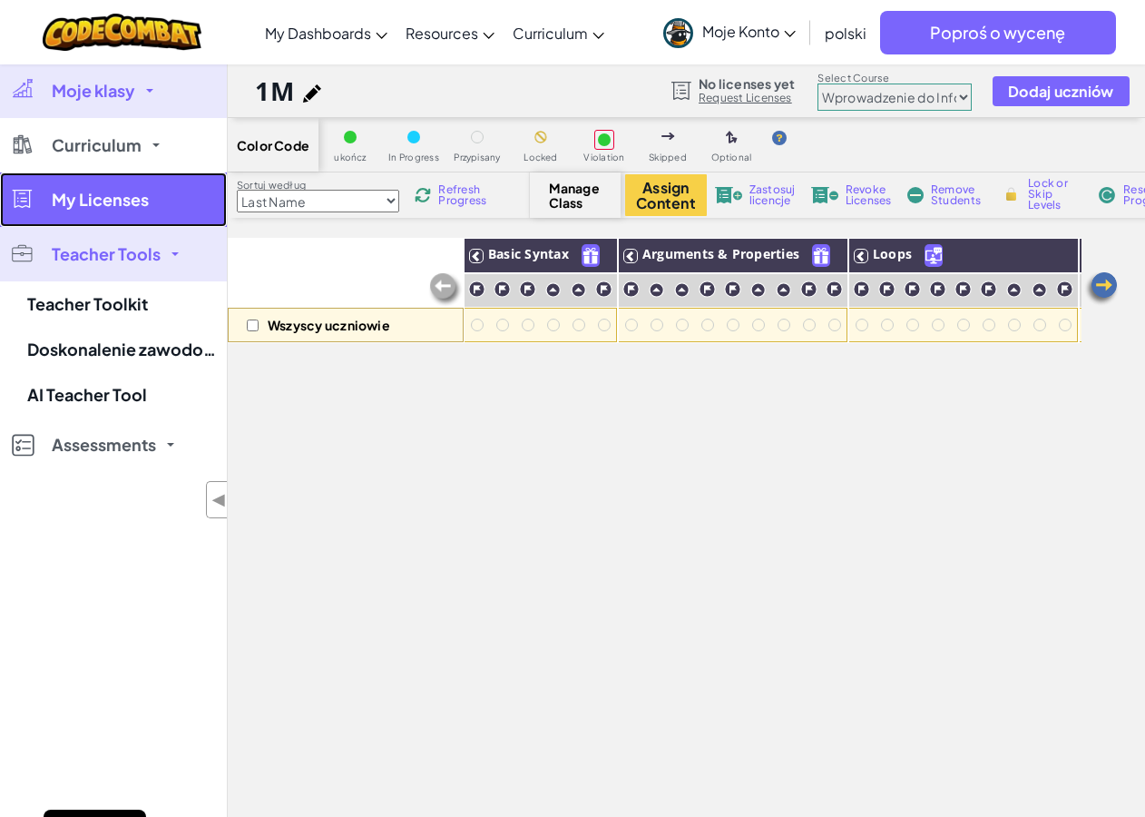
click at [166, 210] on link "My Licenses" at bounding box center [113, 199] width 227 height 54
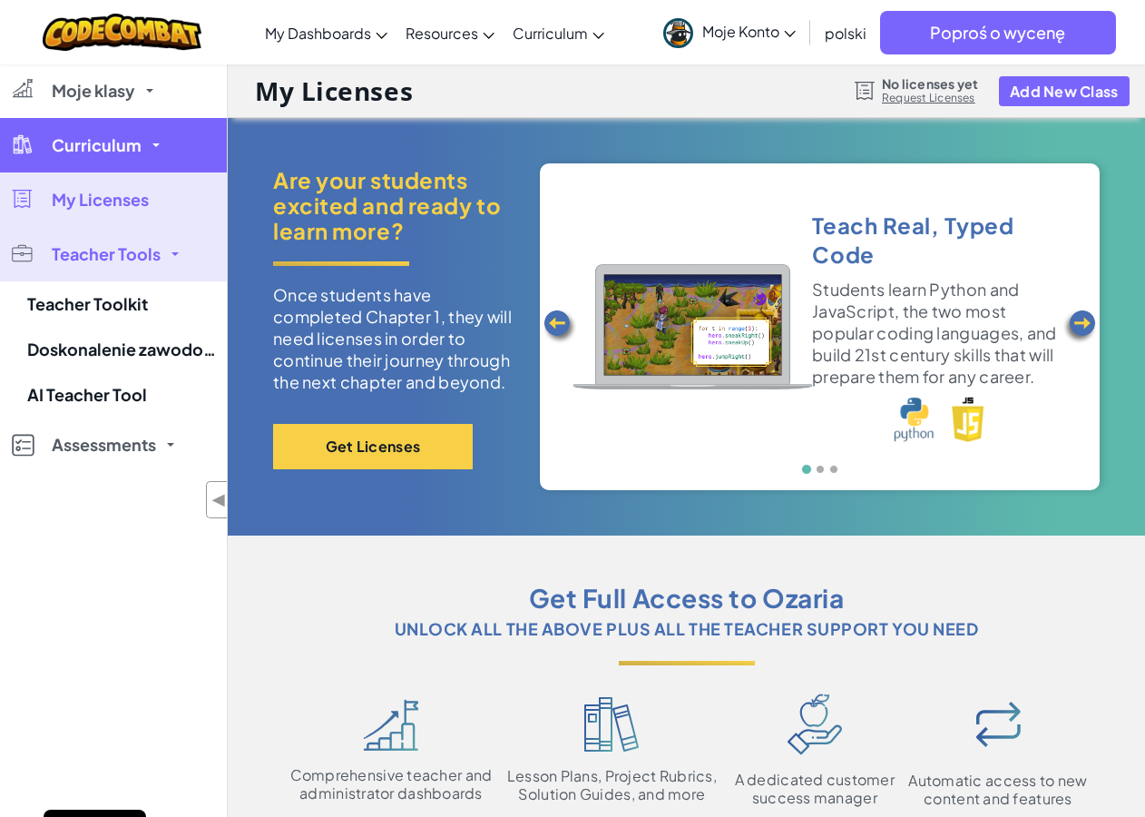
click at [156, 155] on link "Curriculum" at bounding box center [113, 145] width 227 height 54
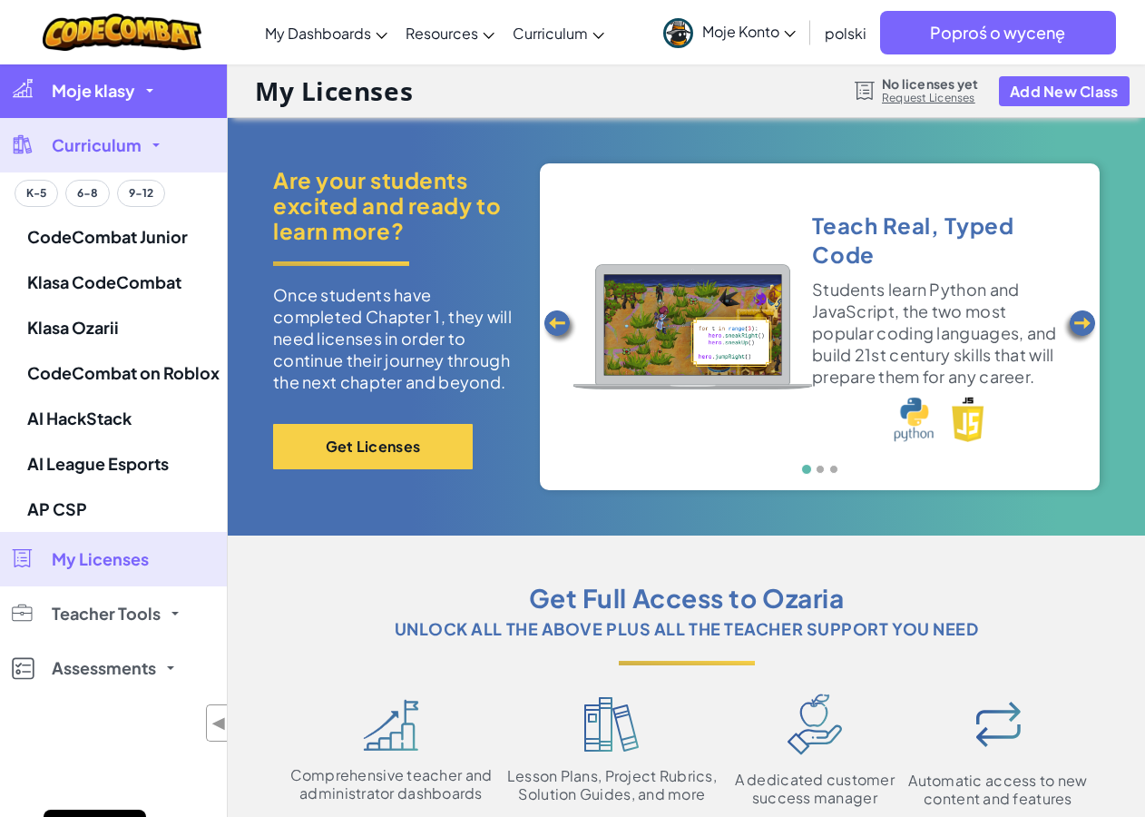
click at [139, 99] on link "Moje klasy" at bounding box center [113, 91] width 227 height 54
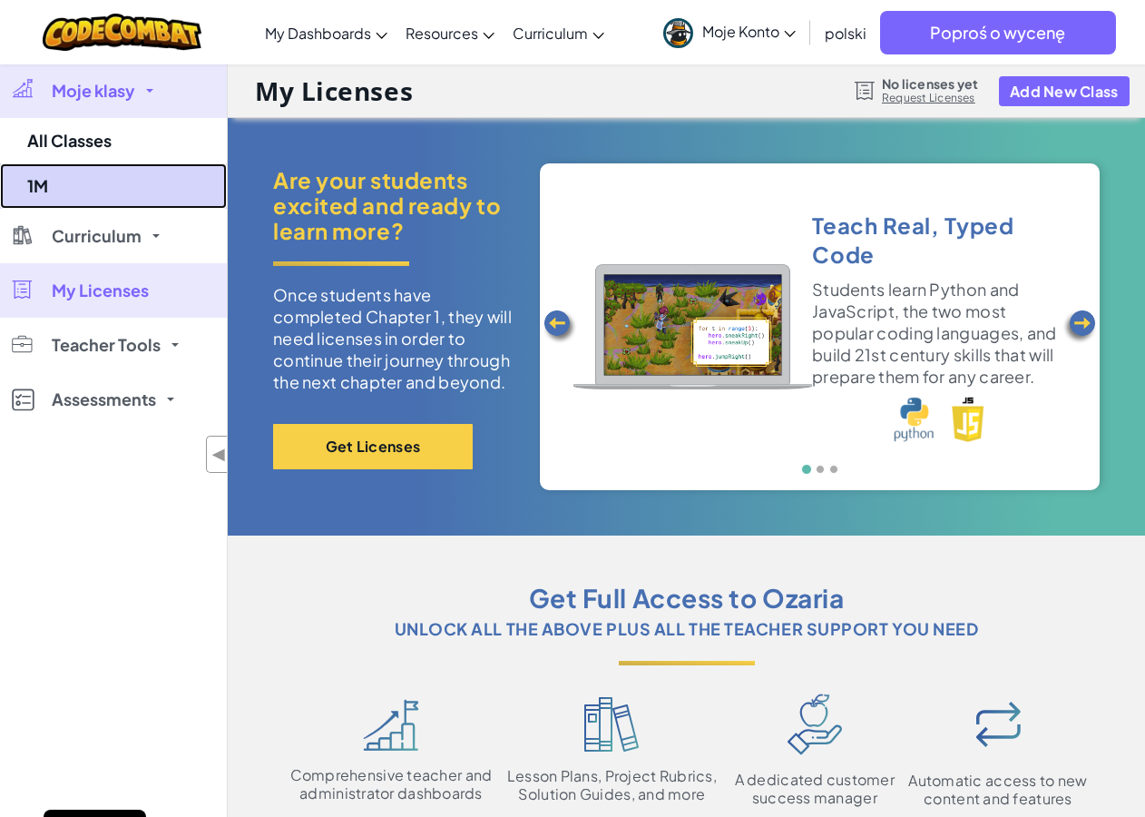
click at [54, 180] on link "1M" at bounding box center [113, 185] width 227 height 45
select select "560f1a9f22961295f9427742"
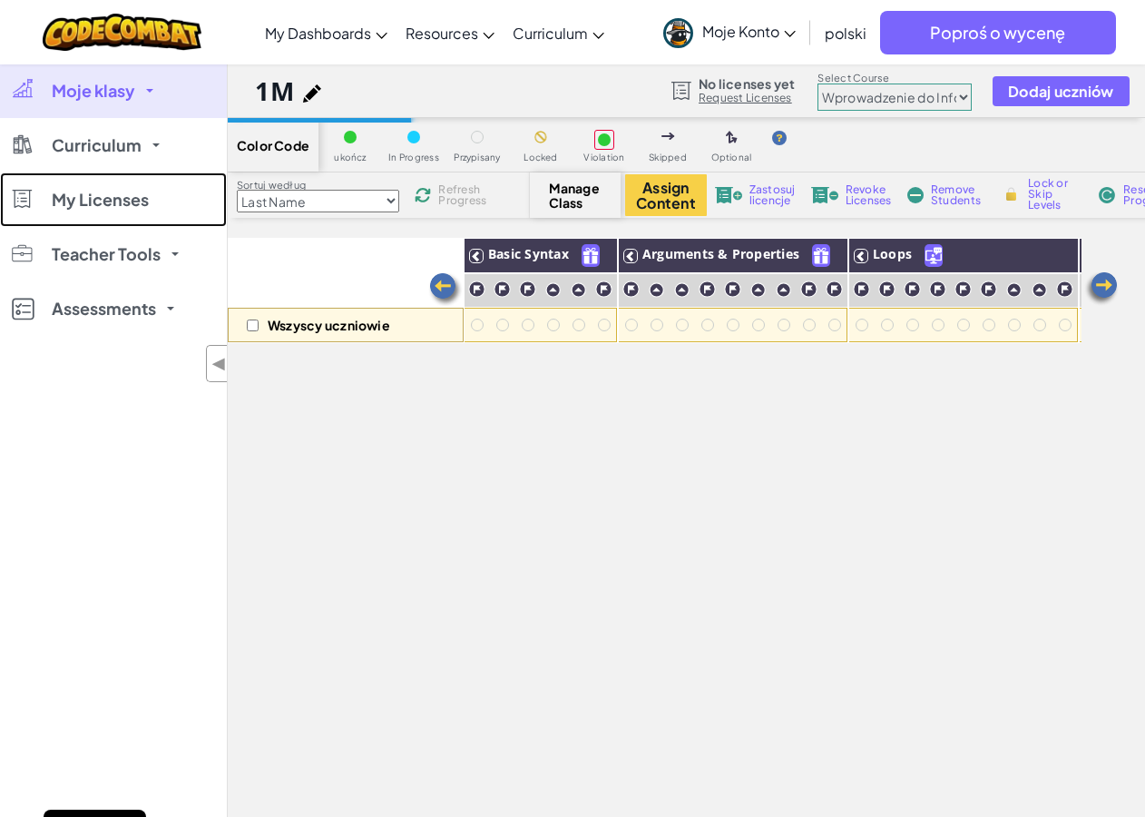
click at [54, 180] on link "My Licenses" at bounding box center [113, 199] width 227 height 54
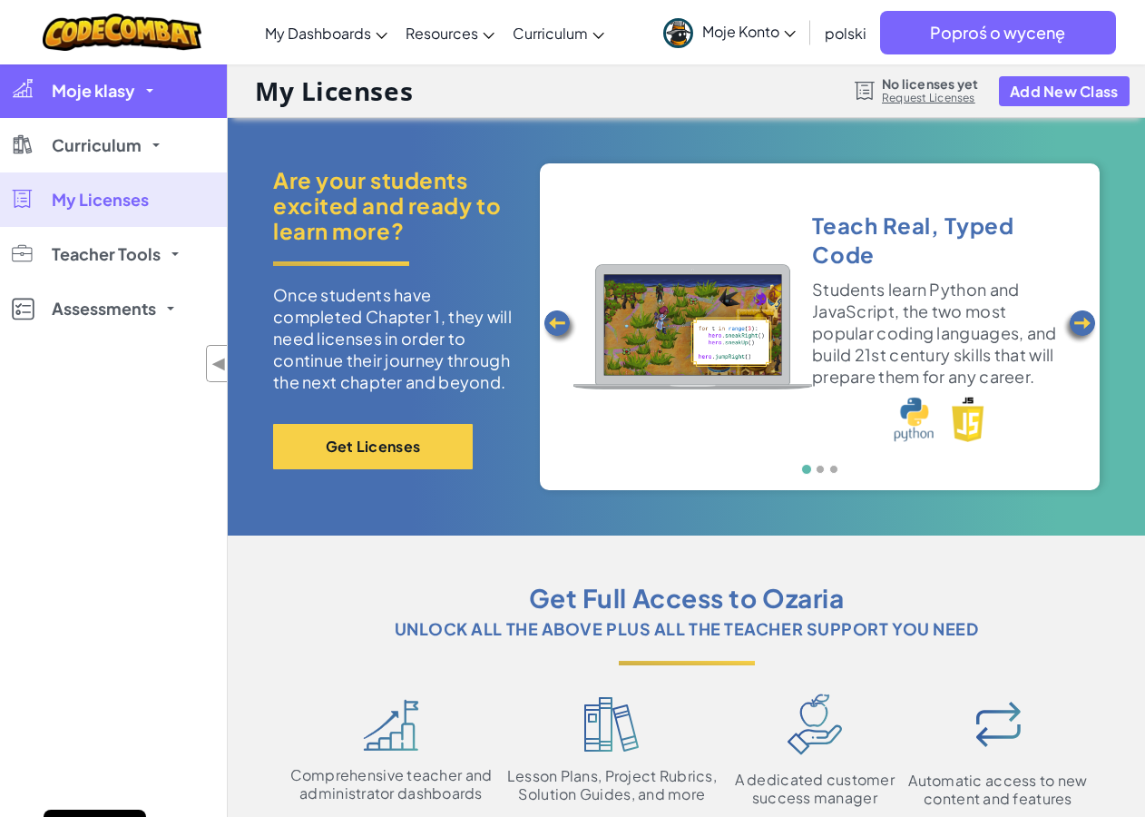
click at [153, 94] on link "Moje klasy" at bounding box center [113, 91] width 227 height 54
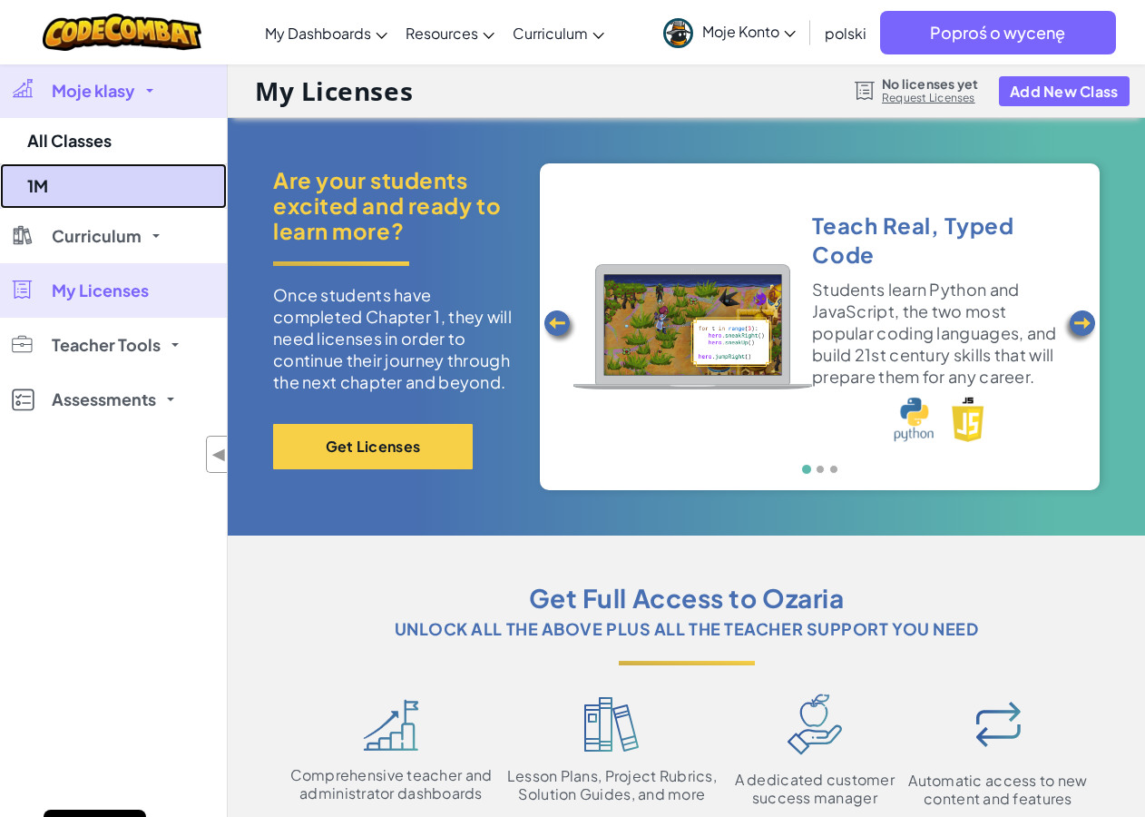
click at [81, 174] on link "1M" at bounding box center [113, 185] width 227 height 45
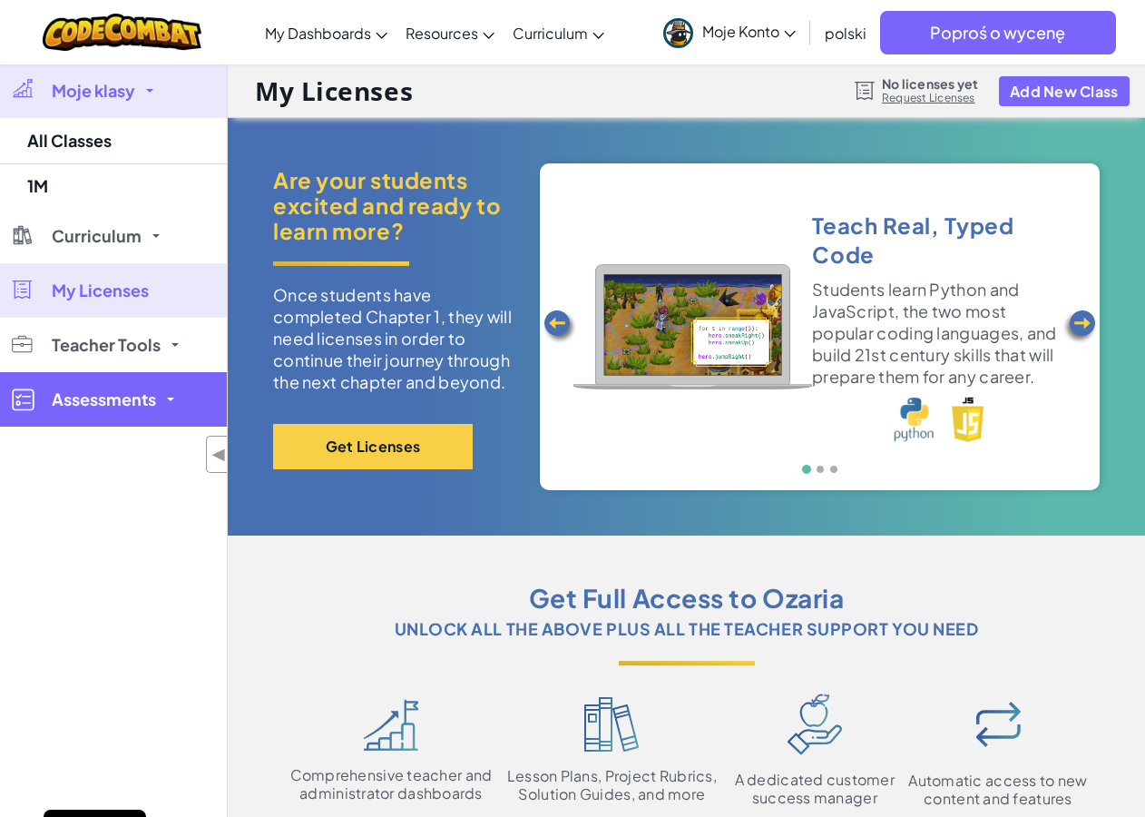
select select "560f1a9f22961295f9427742"
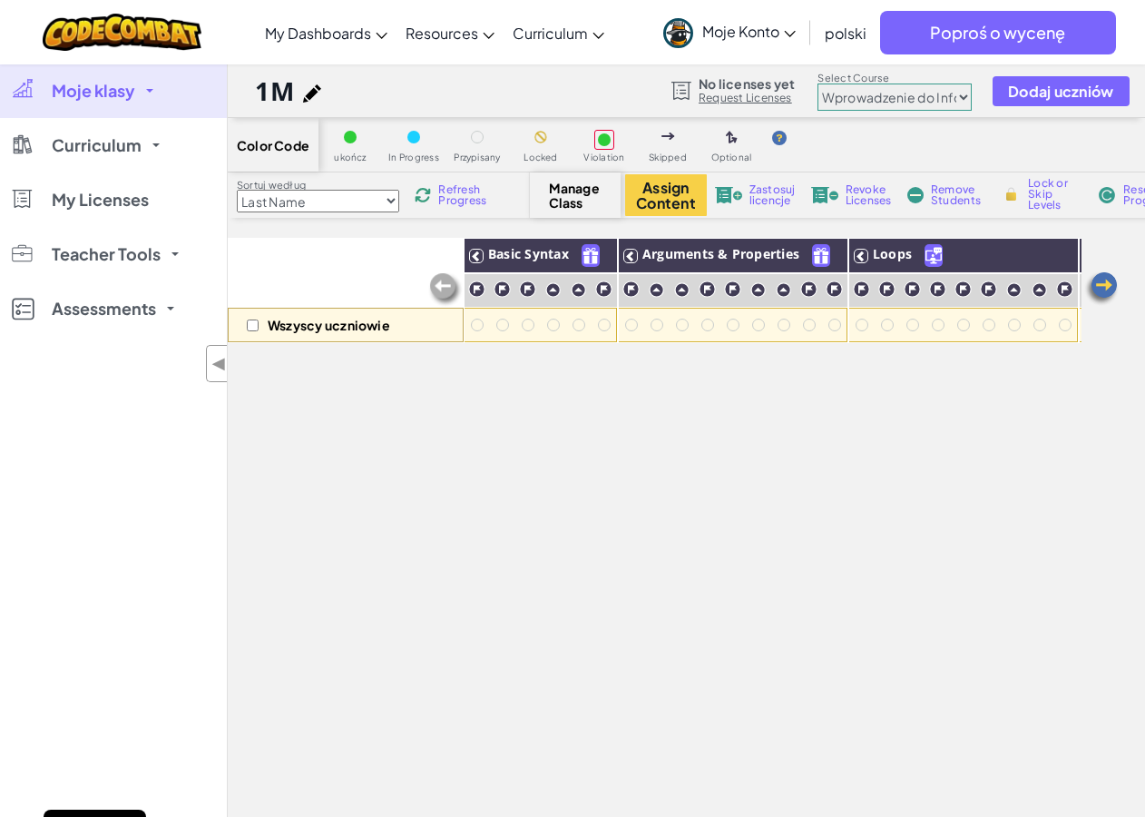
click at [396, 201] on select "Last Name first Name Progress (High to Low) Progress (Low to Hight)" at bounding box center [318, 201] width 162 height 23
select select "first Name"
click at [237, 190] on select "Last Name first Name Progress (High to Low) Progress (Low to Hight)" at bounding box center [318, 201] width 162 height 23
click at [1050, 86] on span "Dodaj uczniów" at bounding box center [1061, 90] width 106 height 15
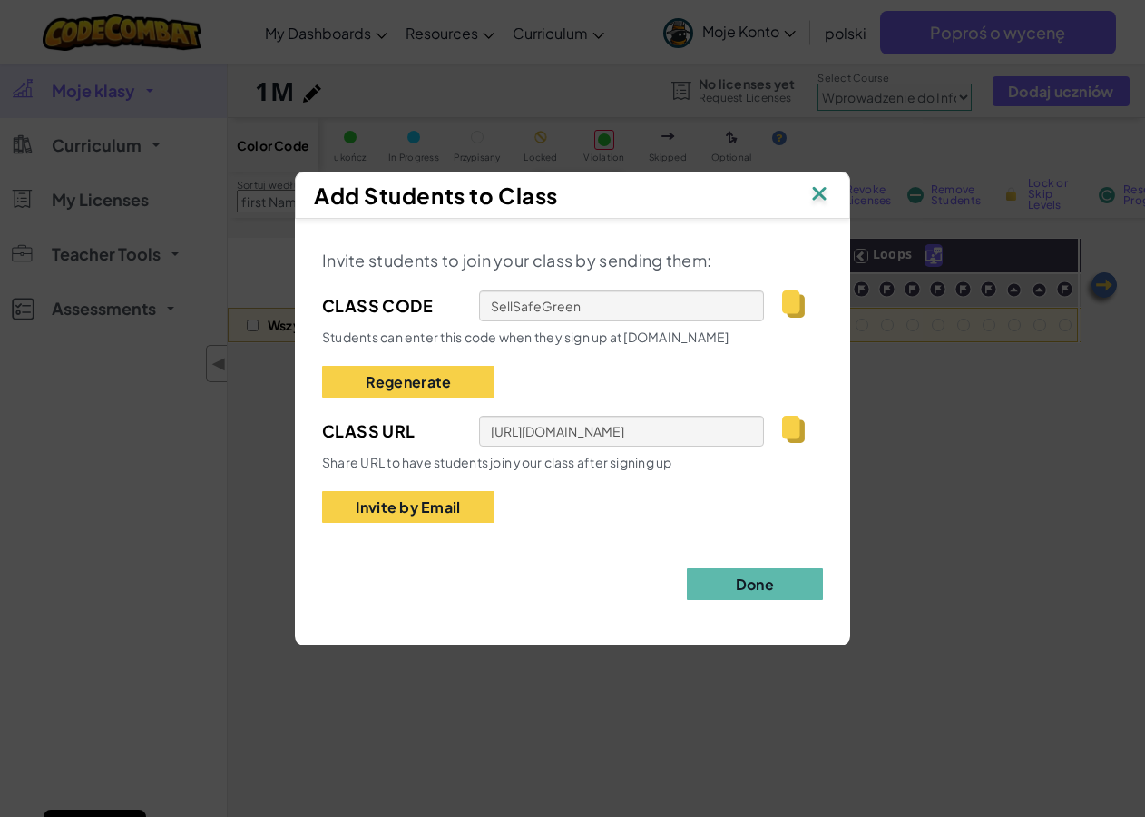
click at [790, 303] on img at bounding box center [793, 303] width 23 height 27
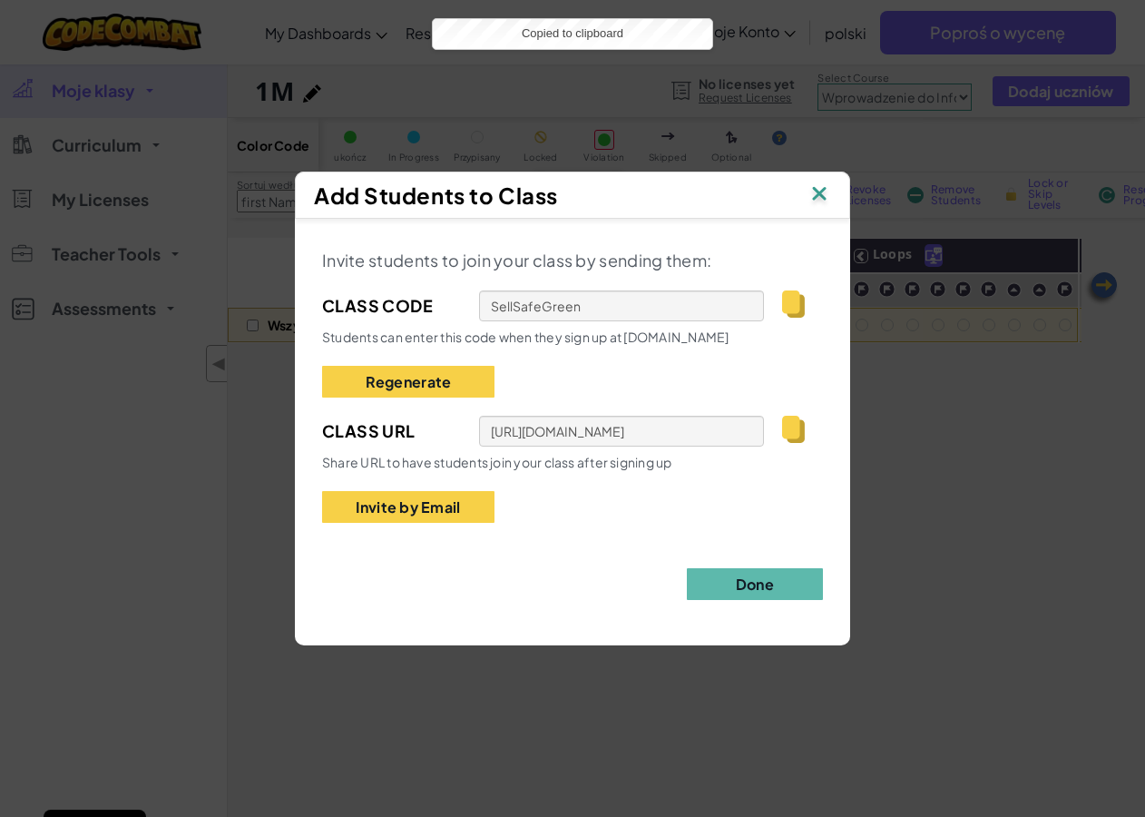
click at [824, 193] on img at bounding box center [819, 194] width 24 height 27
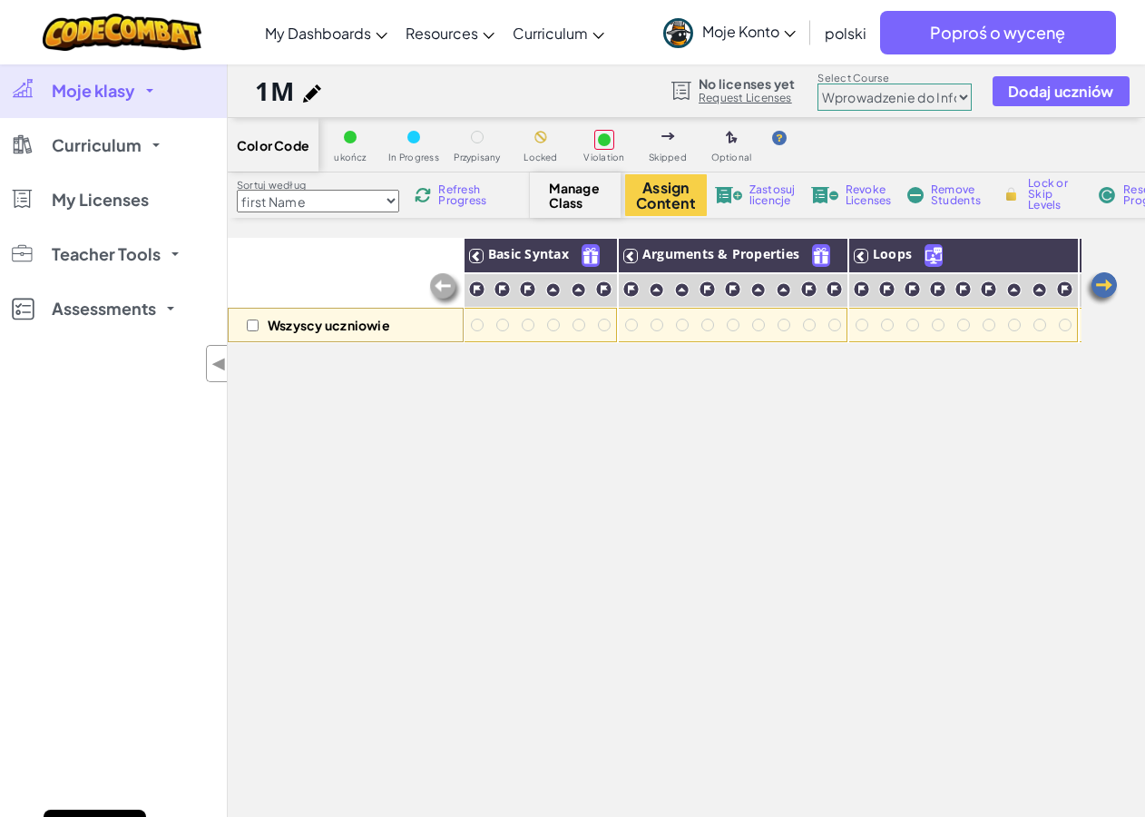
click at [1099, 280] on img at bounding box center [1101, 288] width 36 height 36
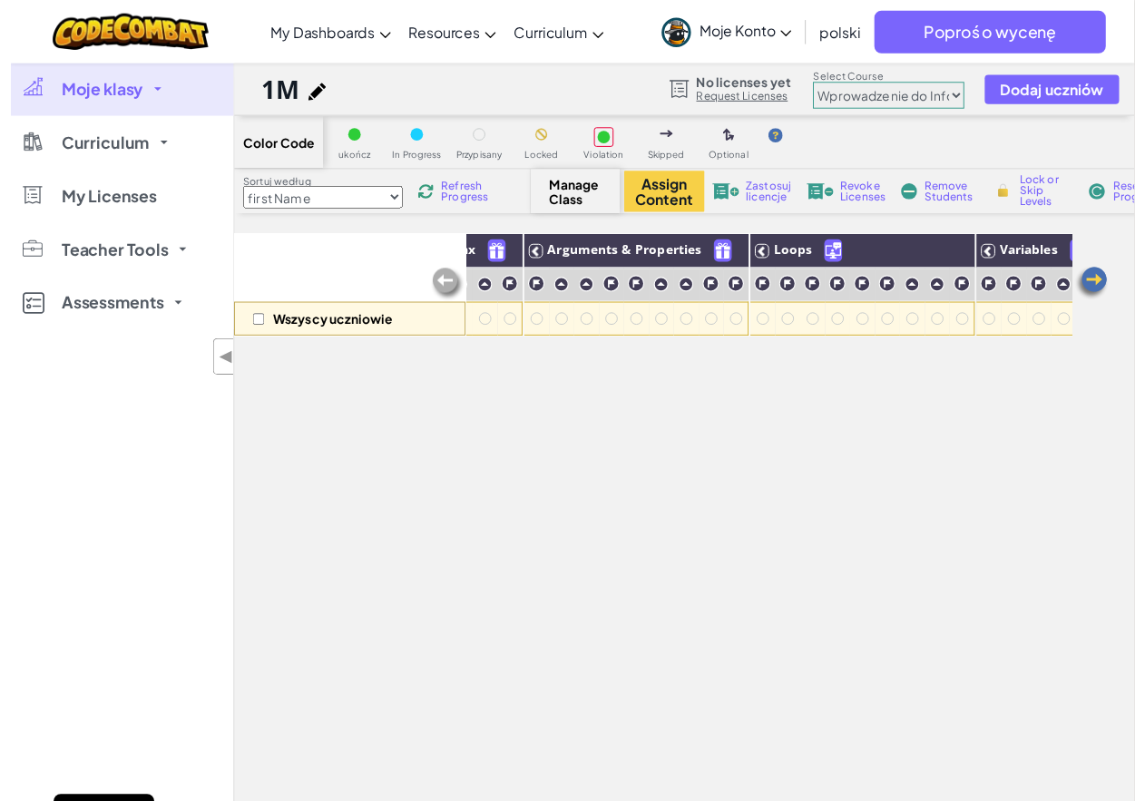
scroll to position [0, 363]
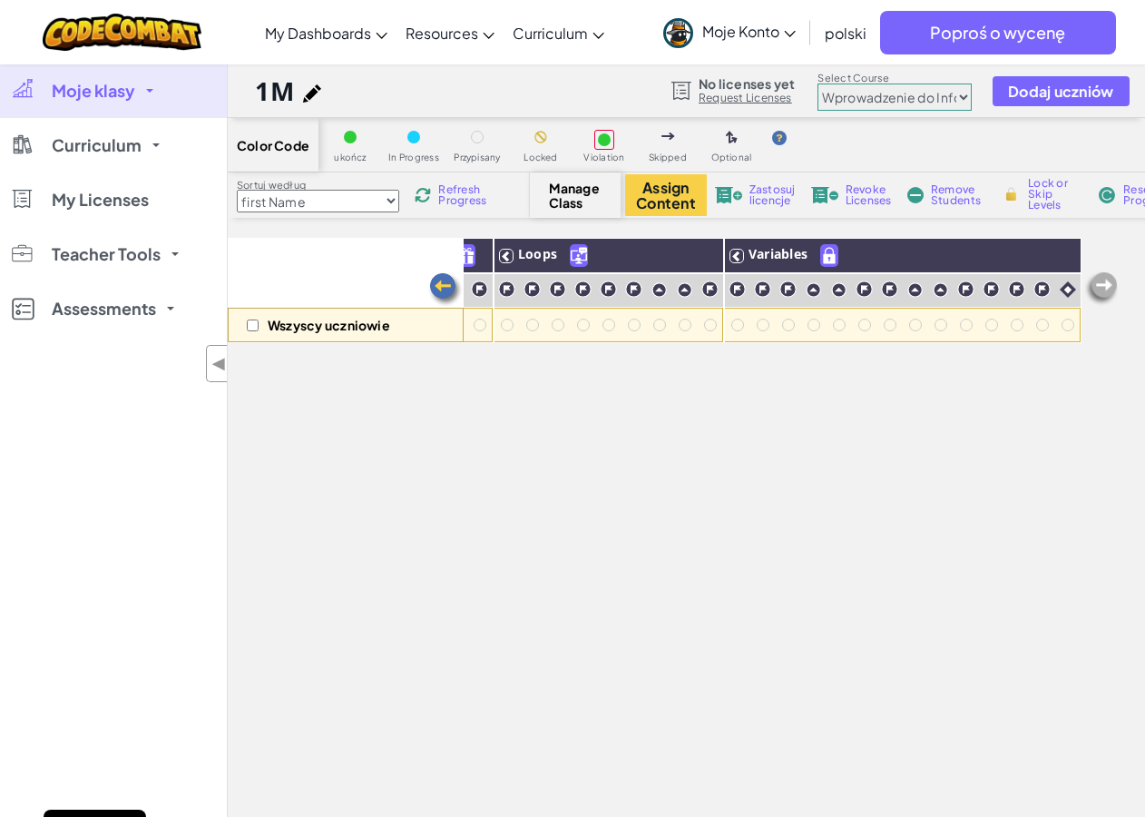
click at [443, 279] on img at bounding box center [445, 289] width 36 height 36
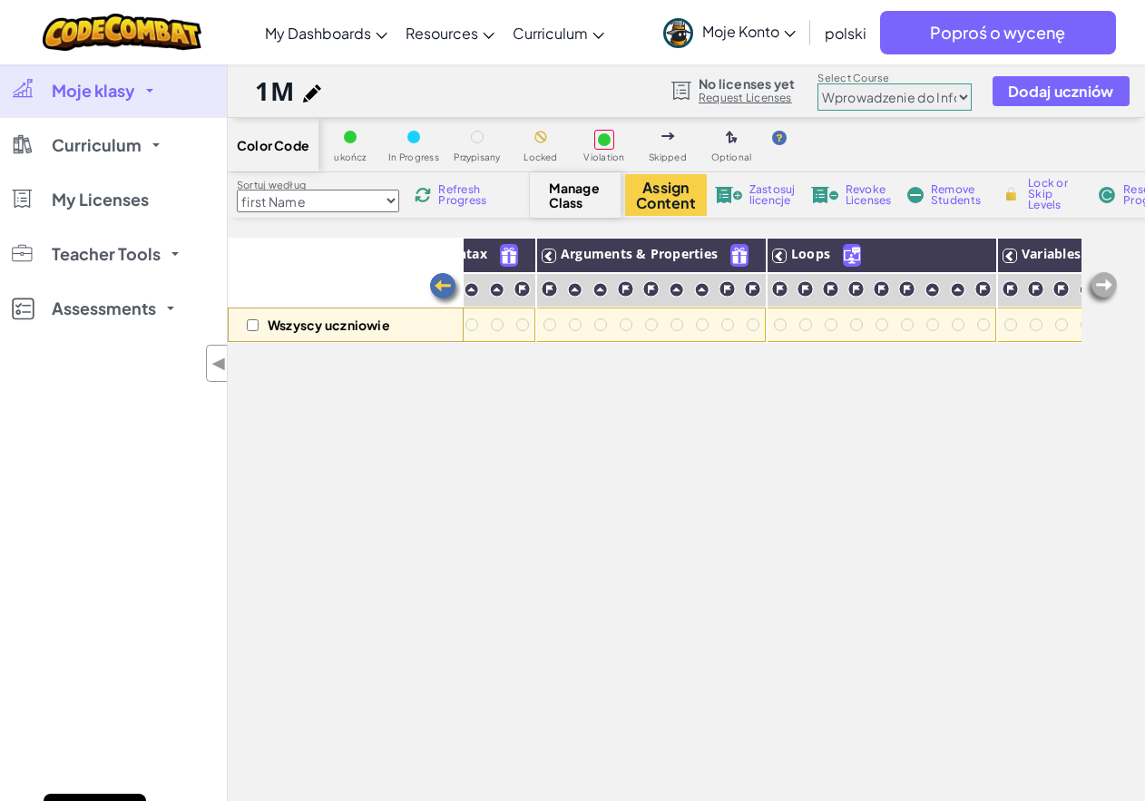
scroll to position [0, 0]
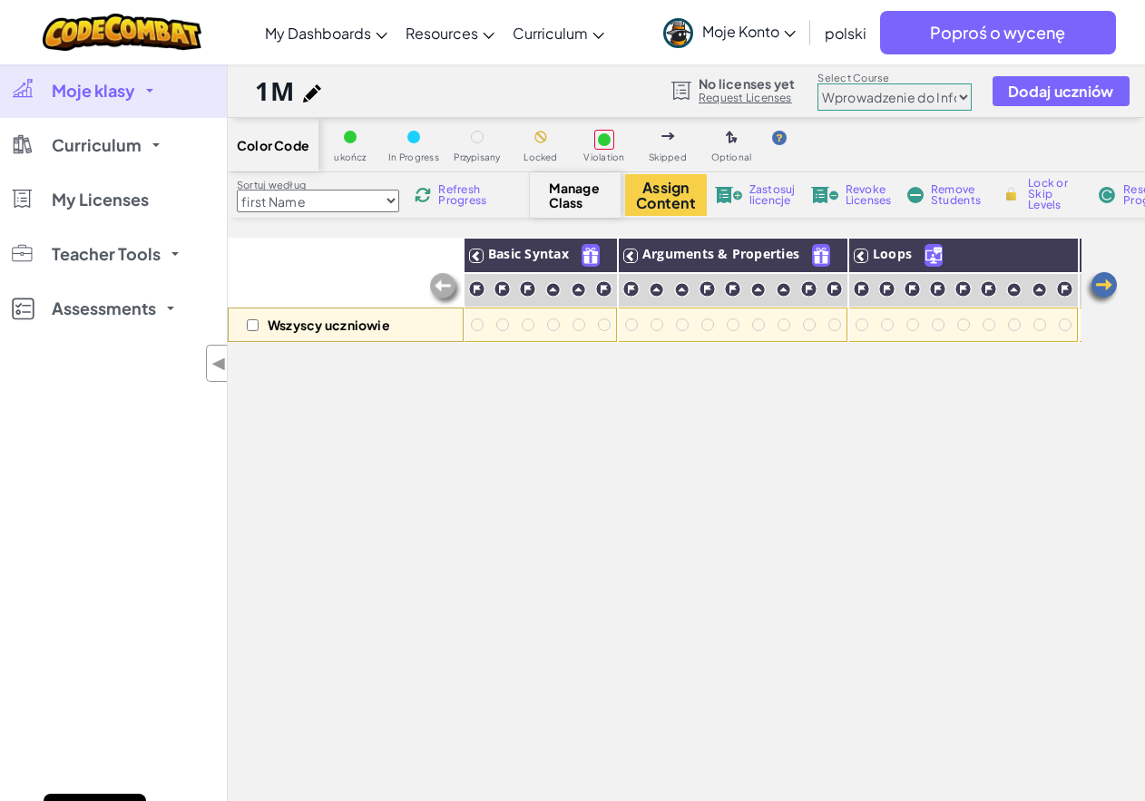
click at [578, 194] on span "Manage Class" at bounding box center [576, 195] width 54 height 29
click at [688, 191] on button "Assign Content" at bounding box center [666, 195] width 82 height 42
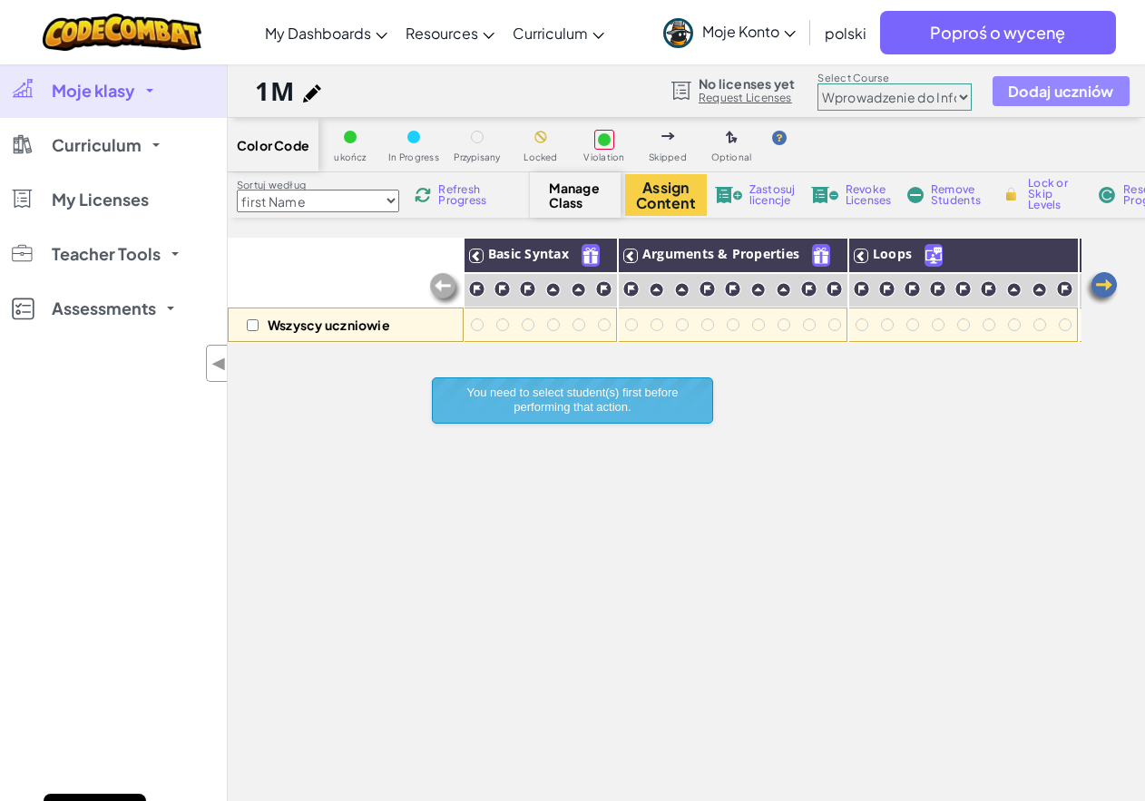
click at [1041, 92] on span "Dodaj uczniów" at bounding box center [1061, 90] width 106 height 15
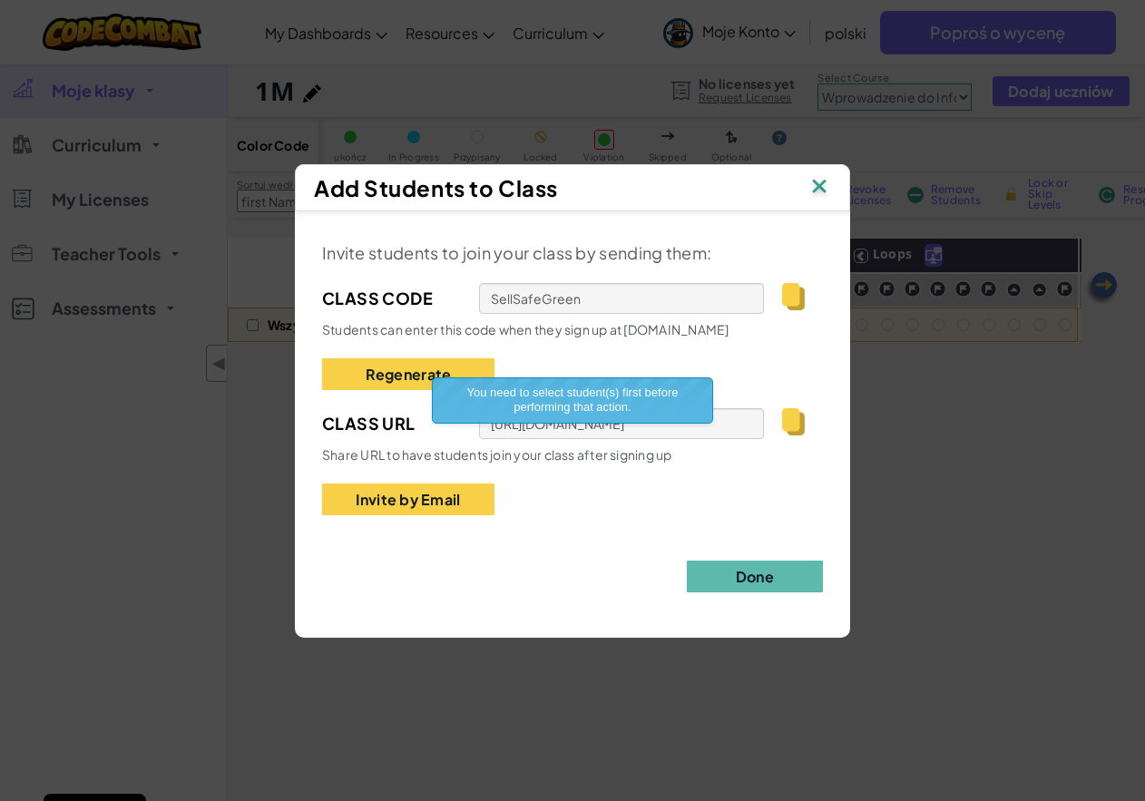
click at [797, 294] on img at bounding box center [793, 296] width 23 height 27
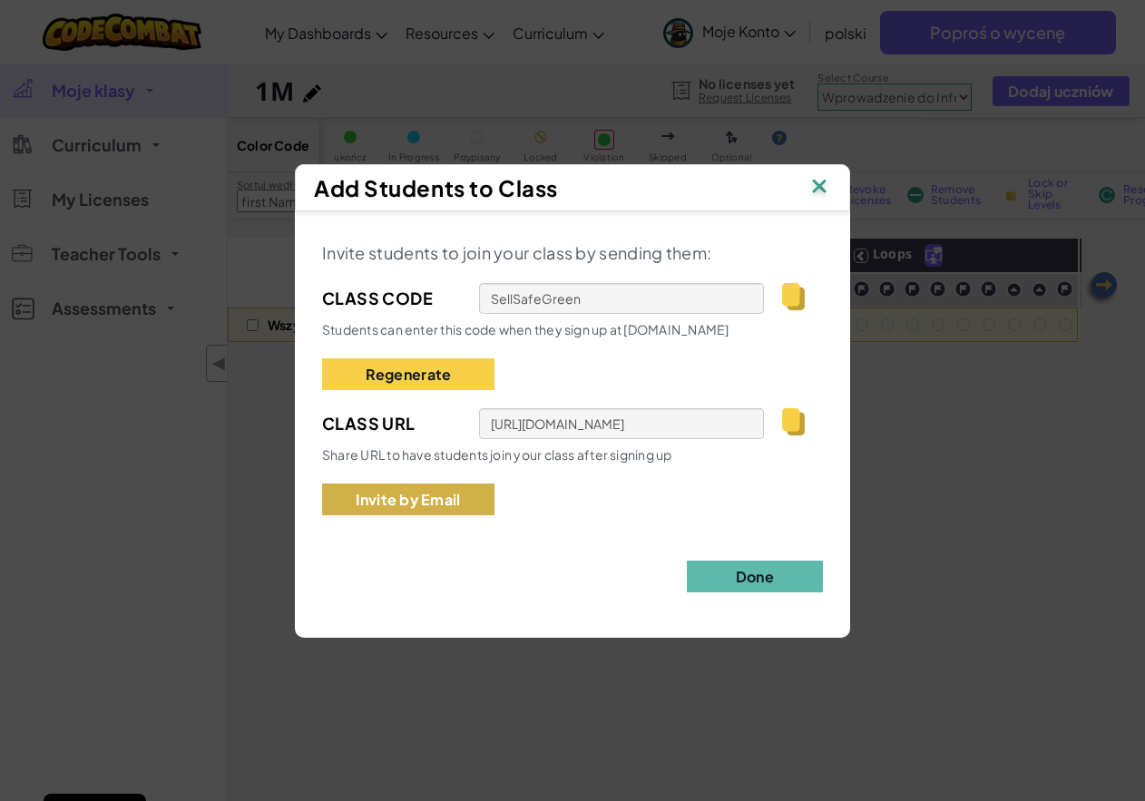
click at [455, 493] on button "Invite by Email" at bounding box center [408, 500] width 172 height 32
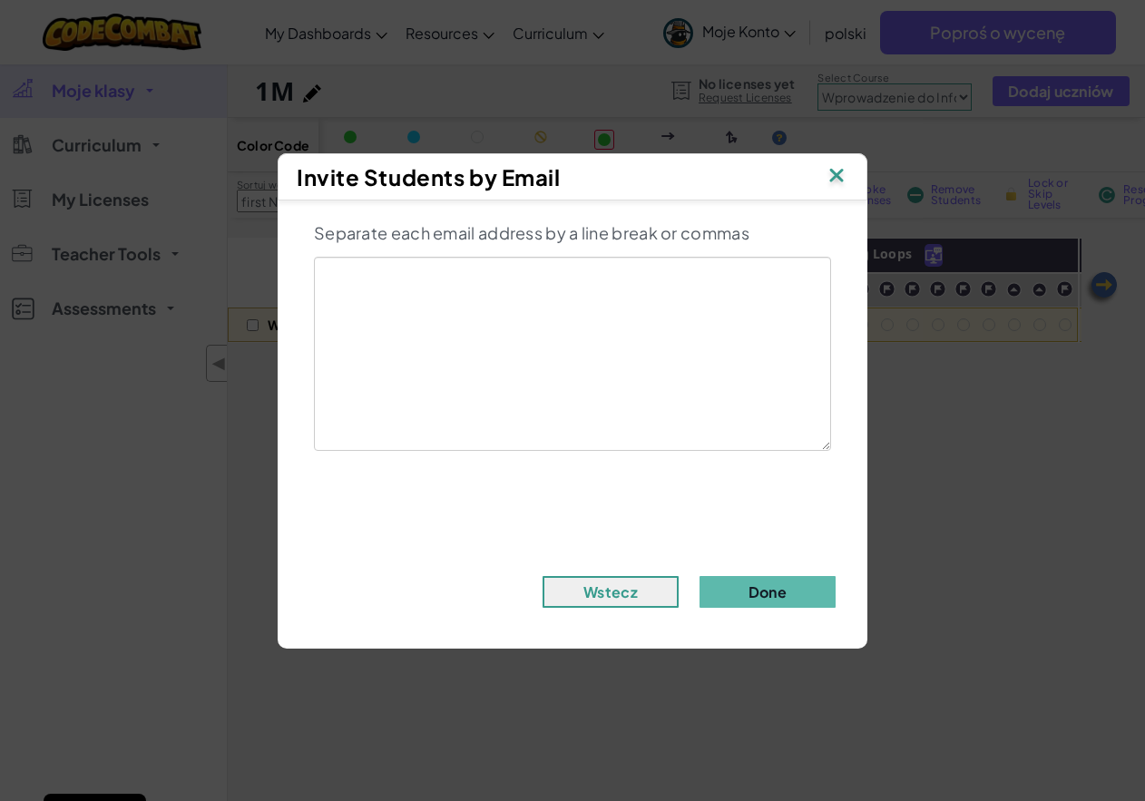
click at [827, 177] on img at bounding box center [837, 176] width 24 height 27
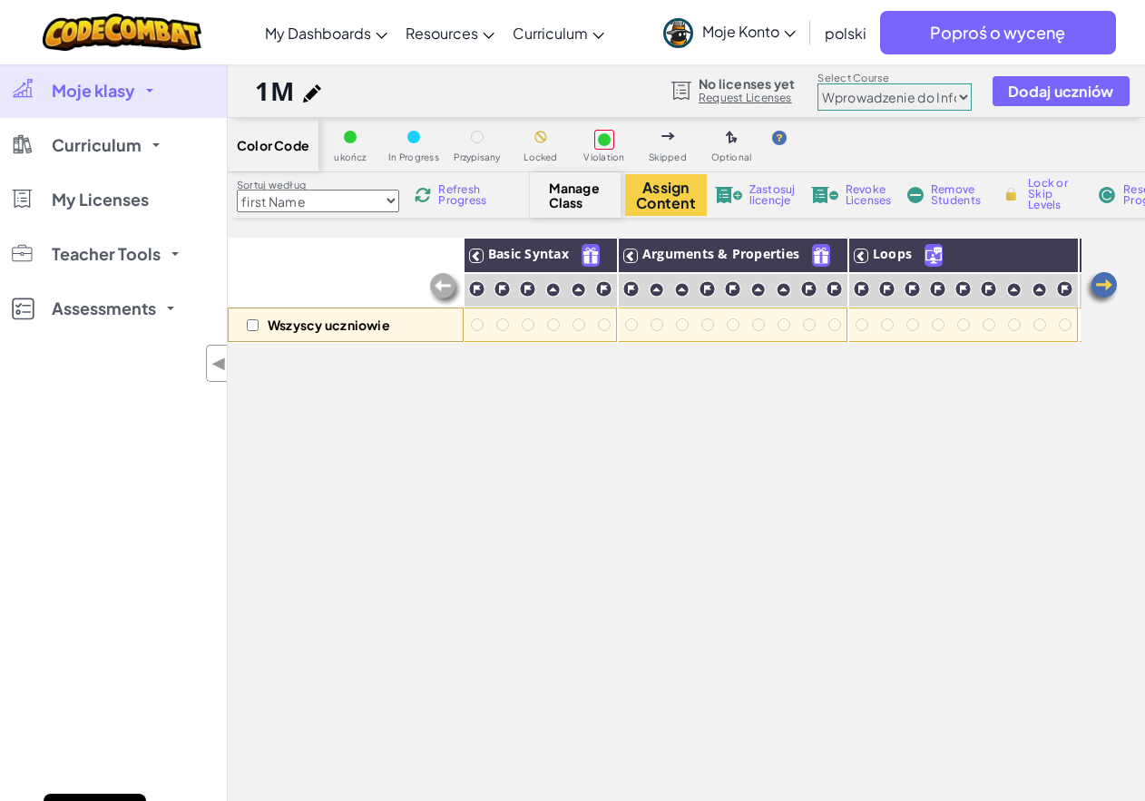
click at [789, 31] on icon at bounding box center [790, 34] width 12 height 6
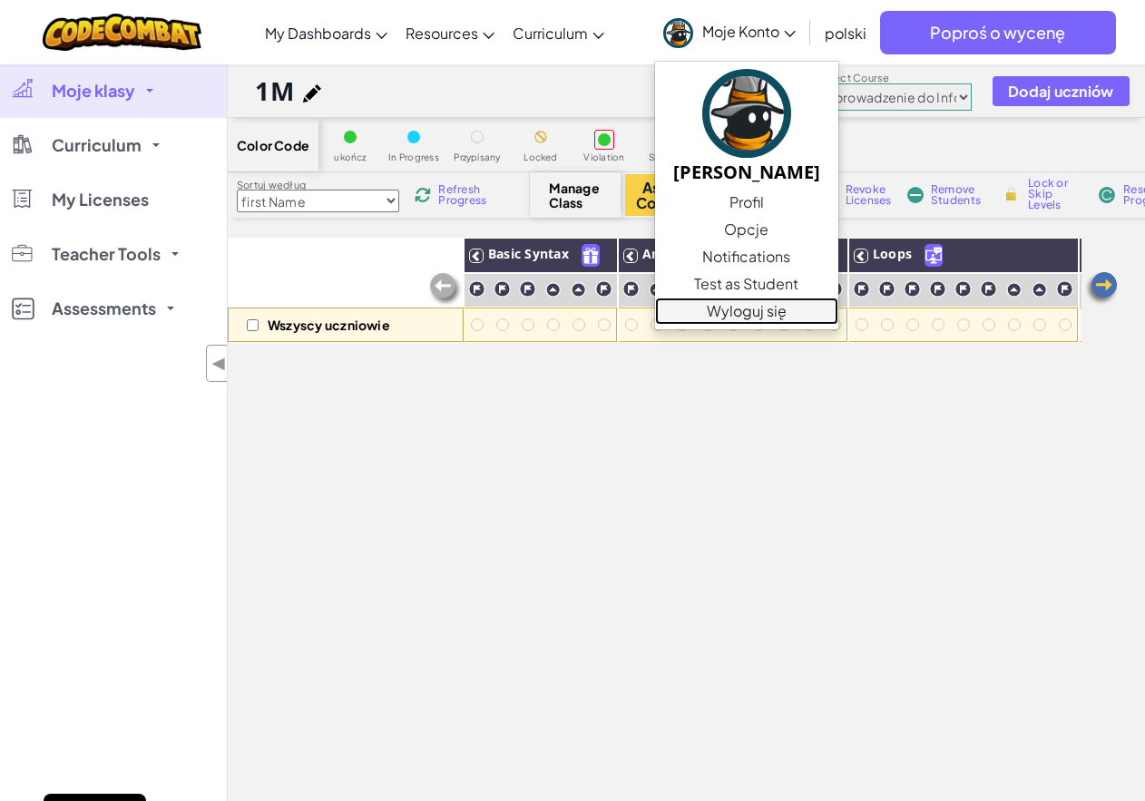
click at [758, 314] on link "Wyloguj się" at bounding box center [746, 311] width 183 height 27
